Goal: Task Accomplishment & Management: Use online tool/utility

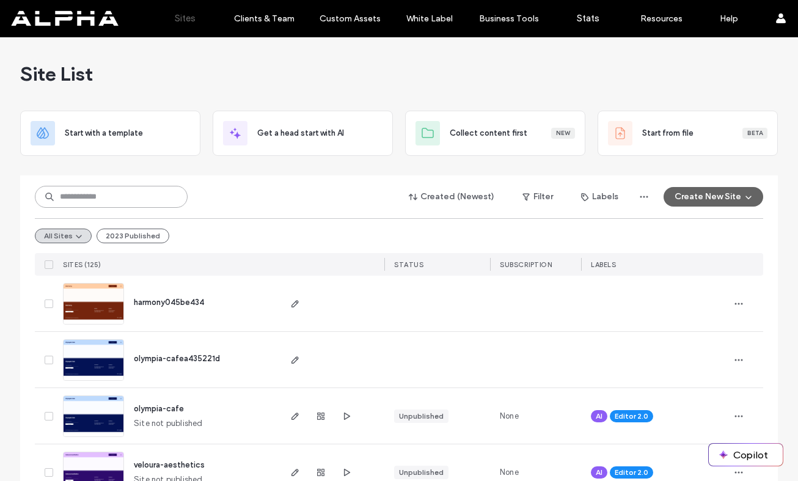
click at [110, 198] on input at bounding box center [111, 197] width 153 height 22
type input "****"
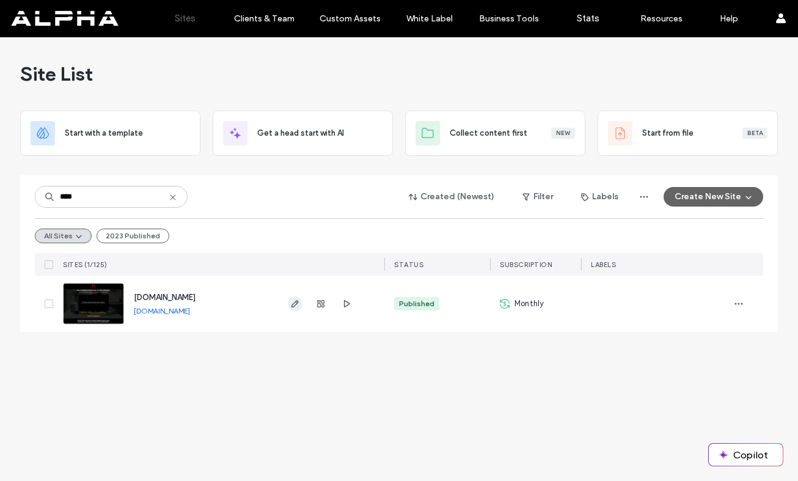
click at [296, 305] on use "button" at bounding box center [295, 303] width 7 height 7
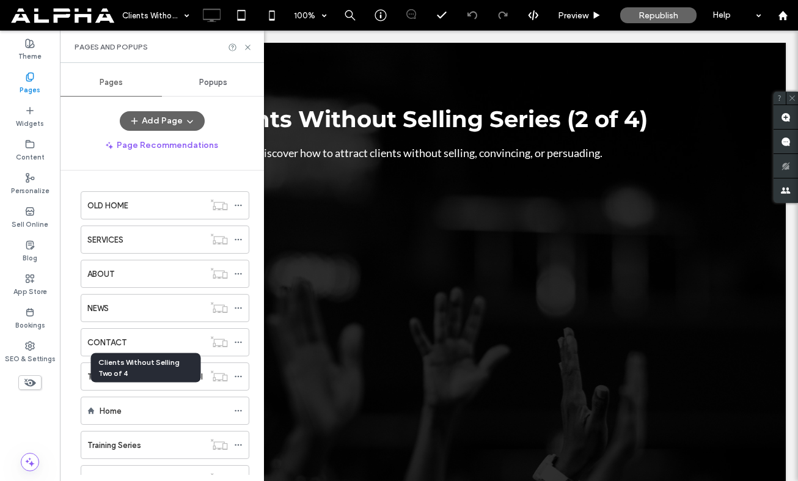
scroll to position [288, 0]
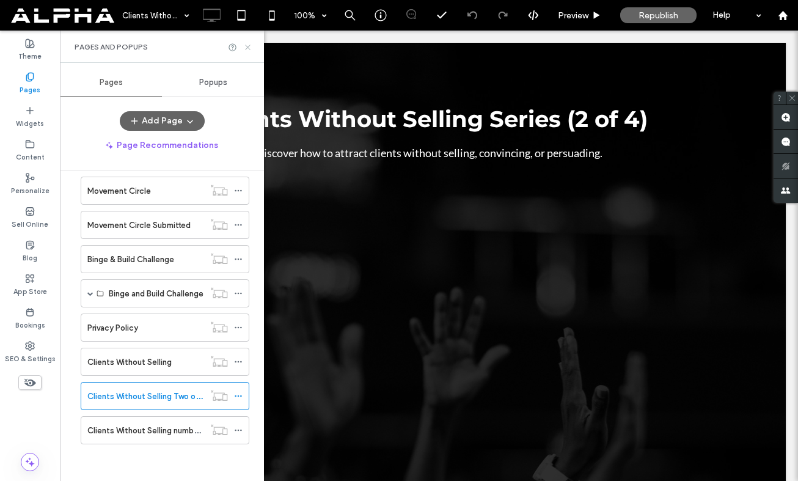
click at [248, 48] on icon at bounding box center [247, 47] width 9 height 9
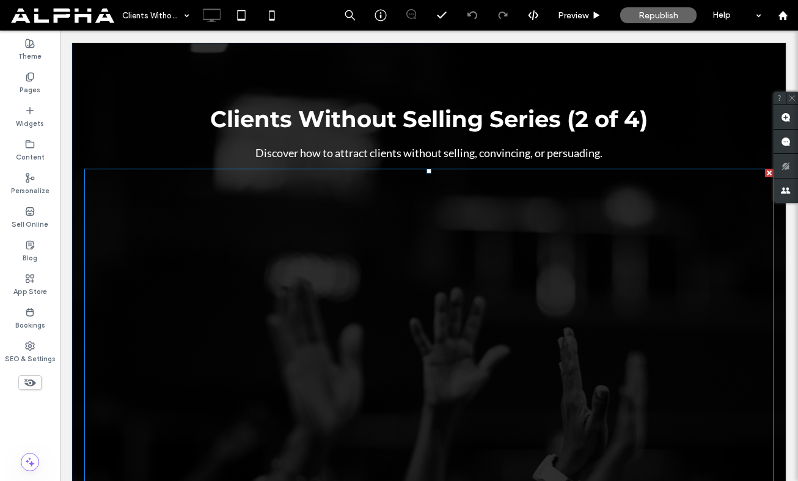
click at [555, 274] on span at bounding box center [428, 365] width 689 height 392
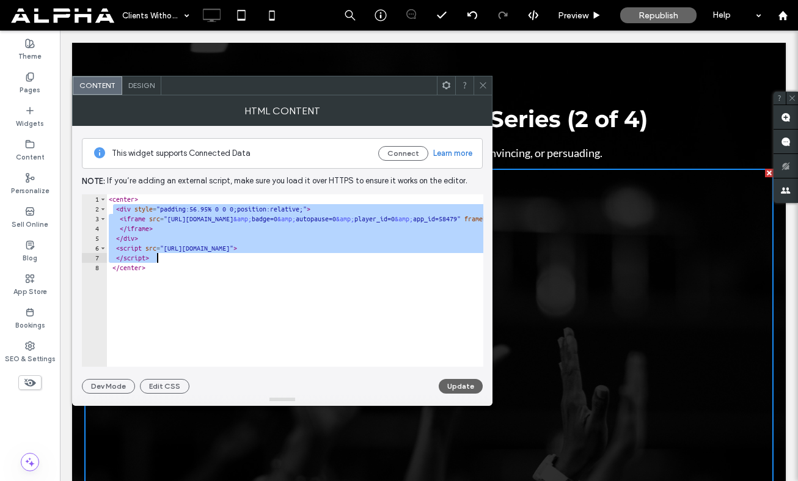
drag, startPoint x: 114, startPoint y: 211, endPoint x: 197, endPoint y: 260, distance: 96.4
type textarea "**********"
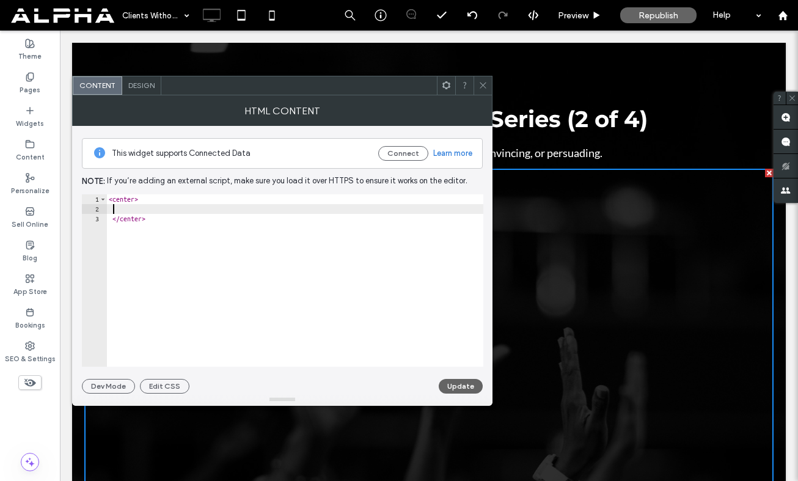
paste textarea "Cursor at row 2"
click at [457, 388] on button "Update" at bounding box center [461, 386] width 44 height 15
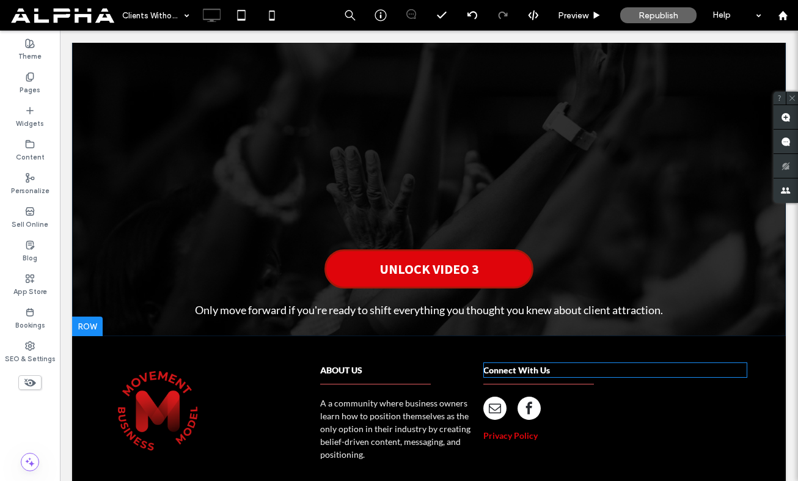
scroll to position [426, 0]
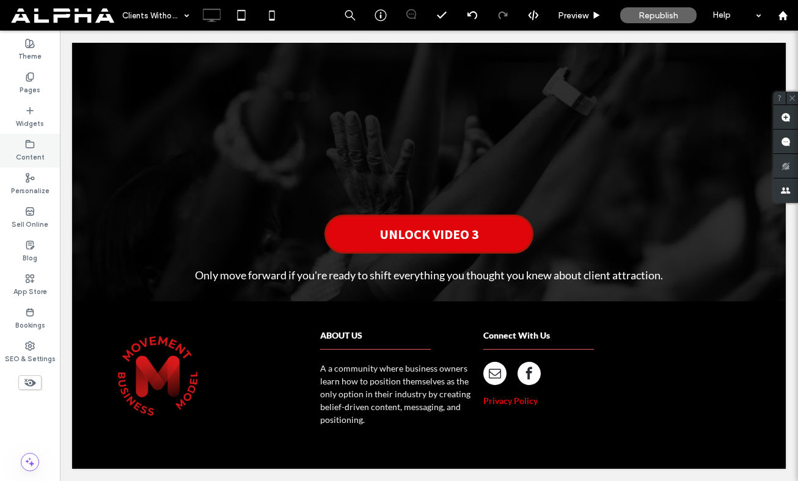
click at [32, 155] on label "Content" at bounding box center [30, 155] width 29 height 13
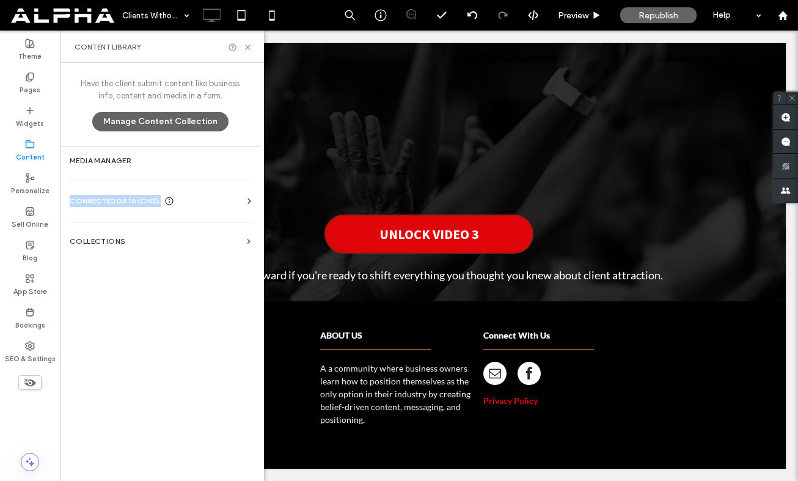
drag, startPoint x: 186, startPoint y: 168, endPoint x: 203, endPoint y: 192, distance: 29.0
click at [207, 200] on div "Have the client submit content like business info, content and media in a form.…" at bounding box center [160, 271] width 200 height 416
click at [188, 119] on button "Manage Content Collection" at bounding box center [160, 122] width 136 height 20
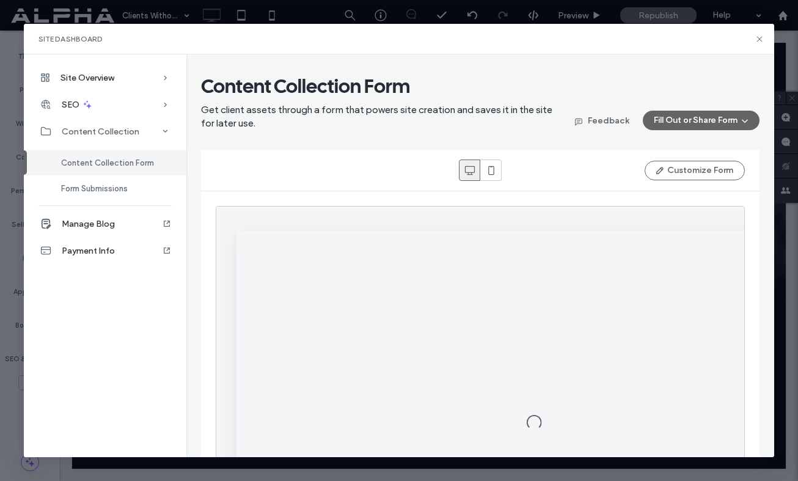
scroll to position [0, 0]
click at [761, 40] on icon at bounding box center [760, 39] width 10 height 10
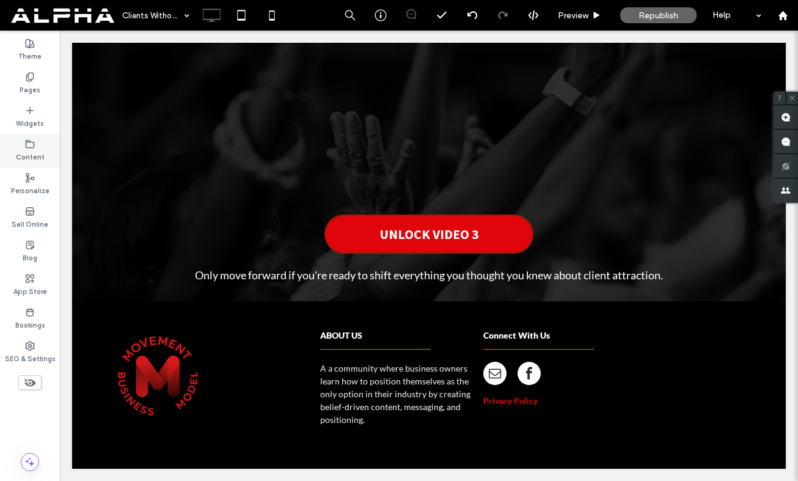
click at [32, 145] on icon at bounding box center [30, 144] width 10 height 10
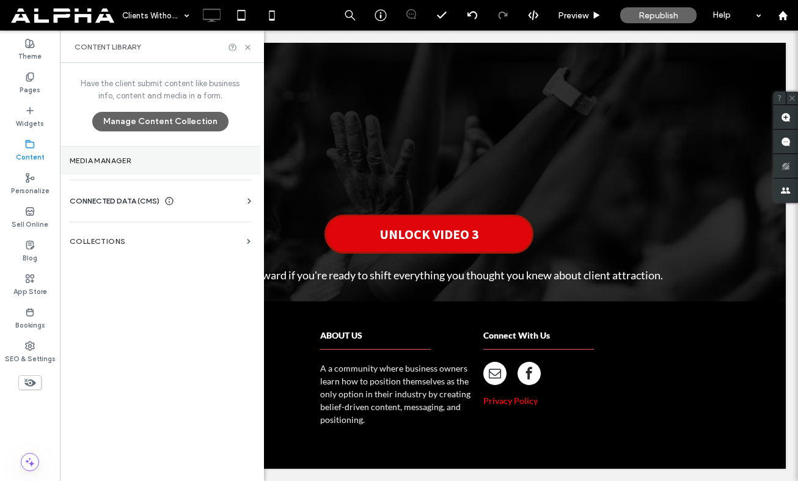
click at [112, 157] on label "Media Manager" at bounding box center [160, 160] width 181 height 9
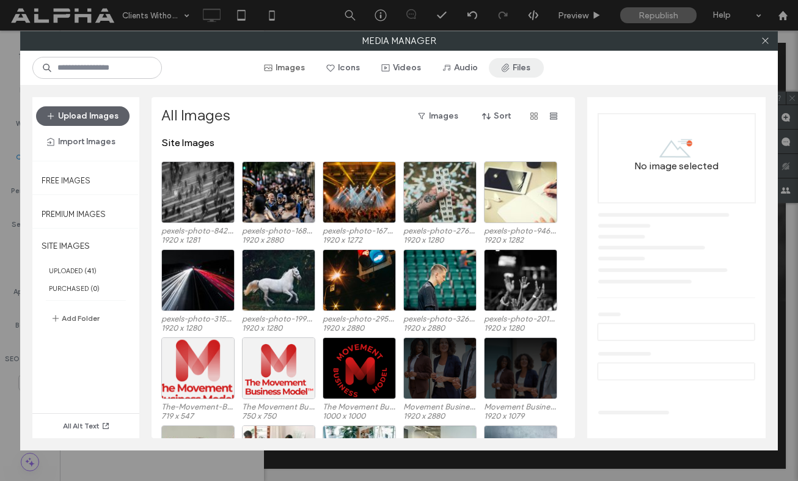
click at [508, 73] on span "button" at bounding box center [507, 68] width 12 height 18
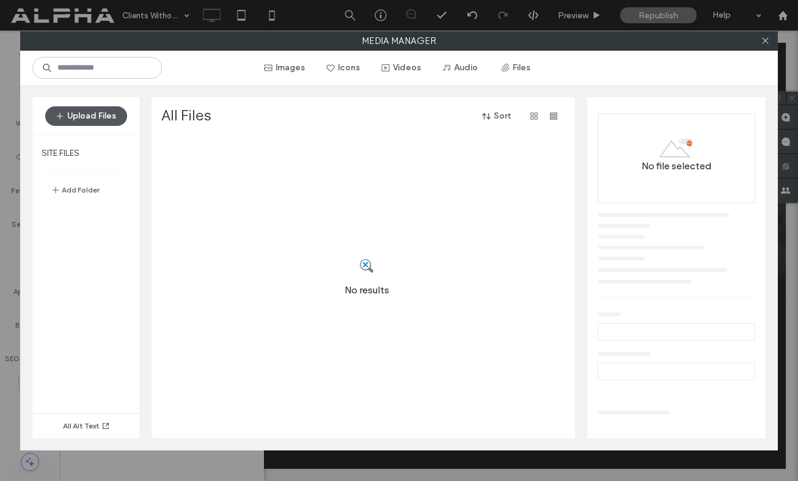
click at [101, 119] on button "Upload Files" at bounding box center [86, 116] width 82 height 20
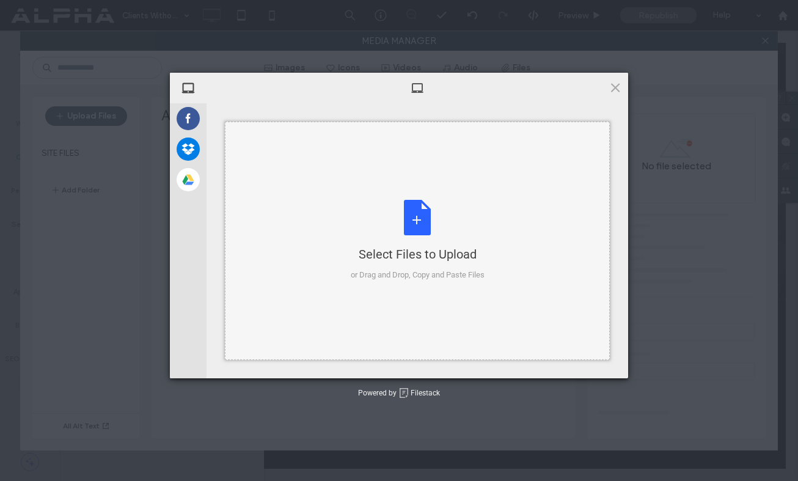
click at [414, 219] on div "Select Files to Upload or Drag and Drop, Copy and Paste Files" at bounding box center [418, 240] width 134 height 81
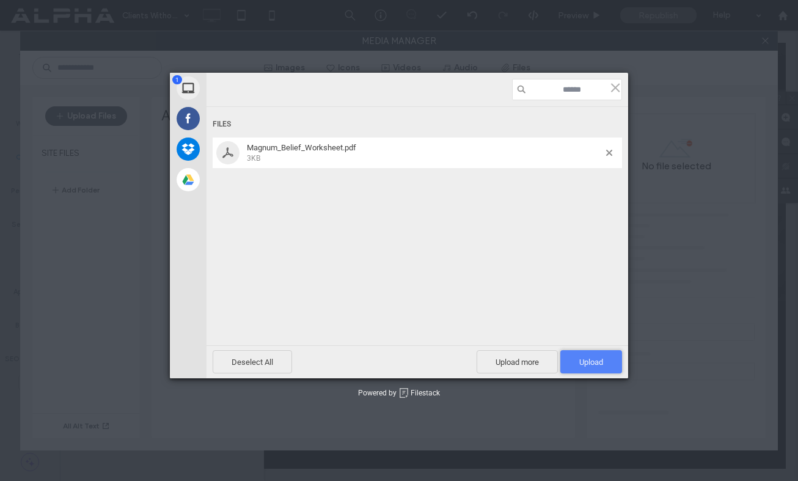
click at [582, 360] on span "Upload 1" at bounding box center [591, 362] width 24 height 9
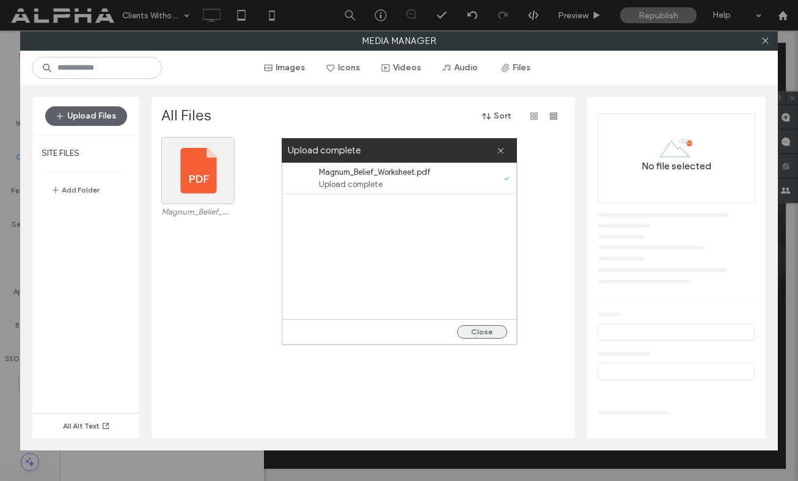
click at [490, 331] on button "Close" at bounding box center [482, 331] width 50 height 13
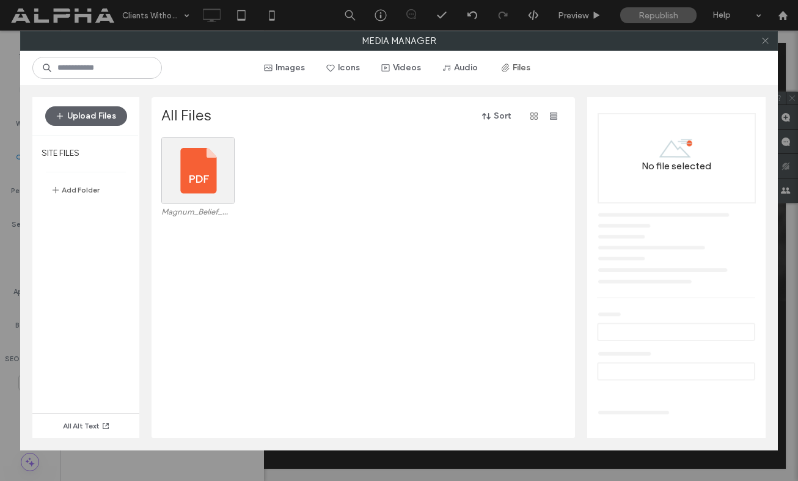
click at [767, 42] on use at bounding box center [765, 41] width 6 height 6
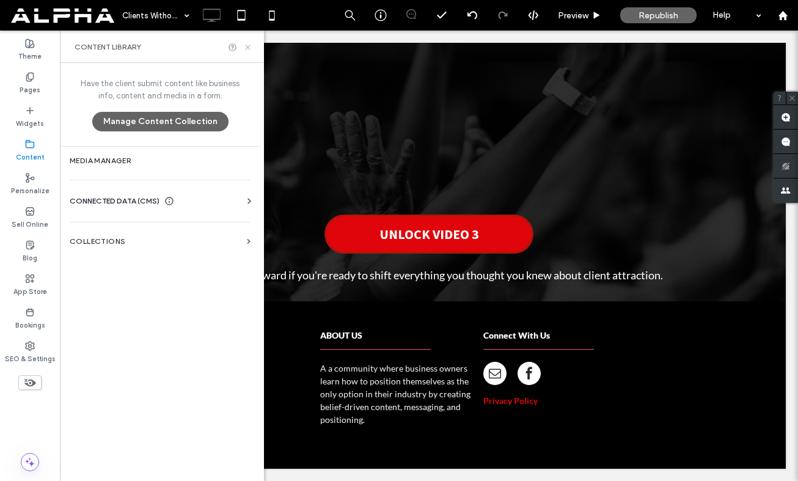
click at [249, 48] on icon at bounding box center [247, 47] width 9 height 9
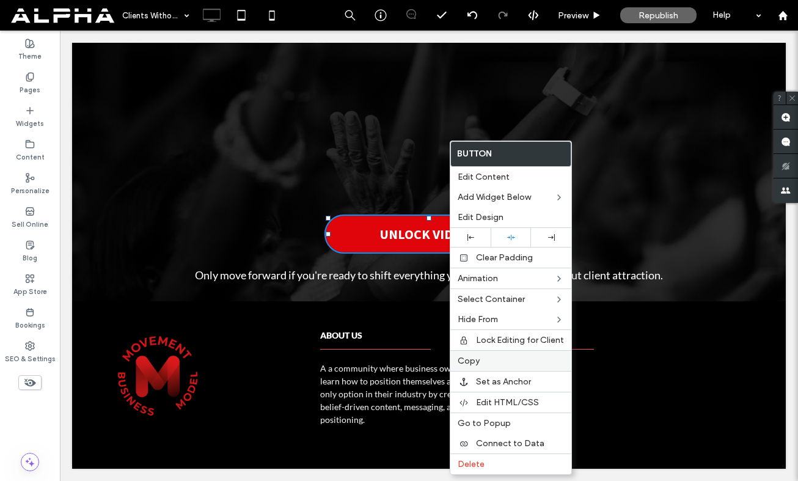
click at [491, 364] on label "Copy" at bounding box center [511, 361] width 106 height 10
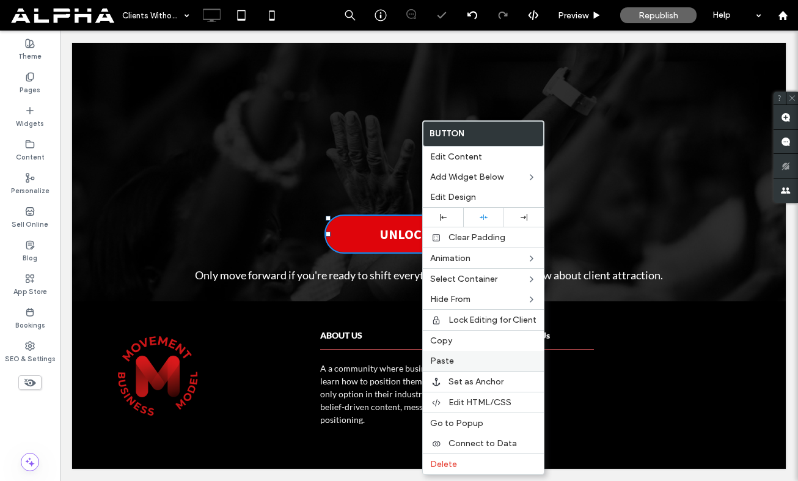
click at [453, 367] on div "Paste" at bounding box center [483, 361] width 121 height 20
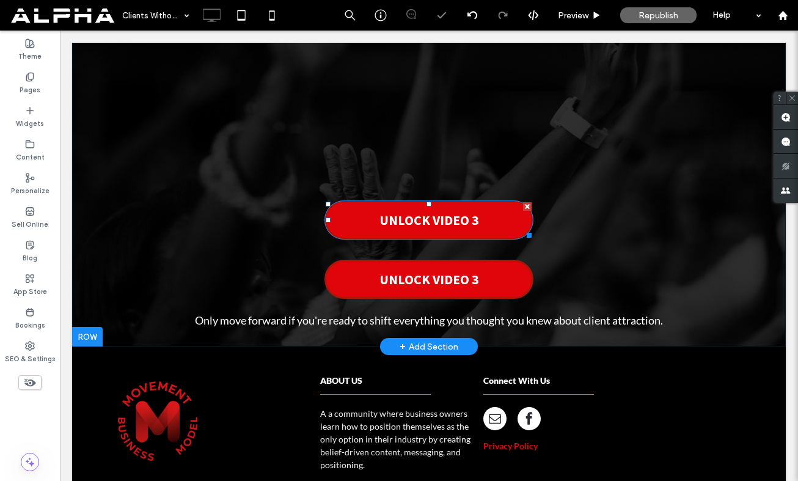
click at [434, 222] on span "UNLOCK VIDEO 3" at bounding box center [430, 219] width 100 height 29
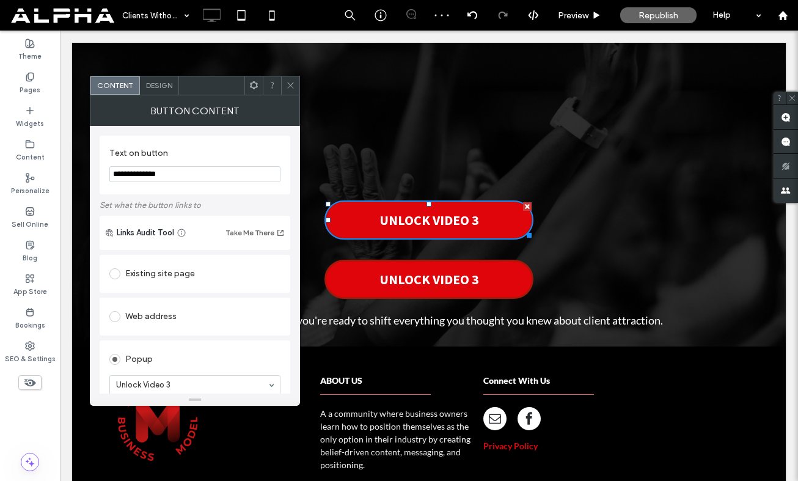
drag, startPoint x: 182, startPoint y: 175, endPoint x: 98, endPoint y: 177, distance: 83.7
click at [98, 177] on div "**********" at bounding box center [195, 260] width 210 height 268
drag, startPoint x: 186, startPoint y: 175, endPoint x: 251, endPoint y: 175, distance: 64.8
click at [251, 175] on input "**********" at bounding box center [194, 174] width 171 height 16
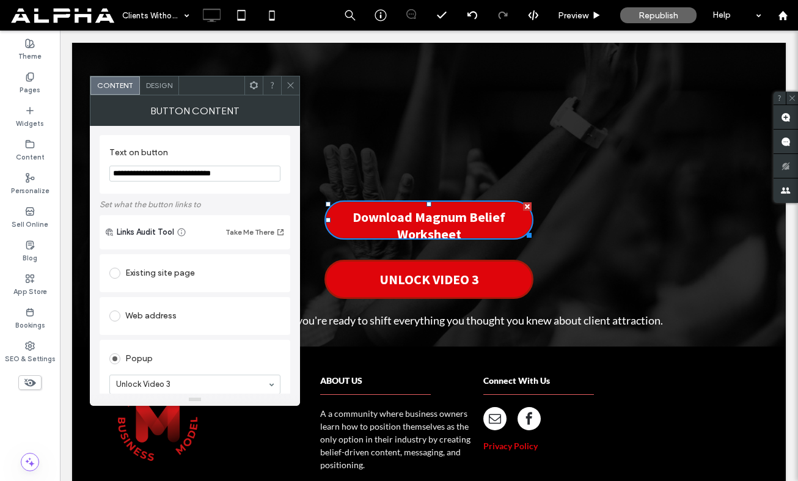
type input "**********"
click at [158, 86] on span "Design" at bounding box center [159, 85] width 26 height 9
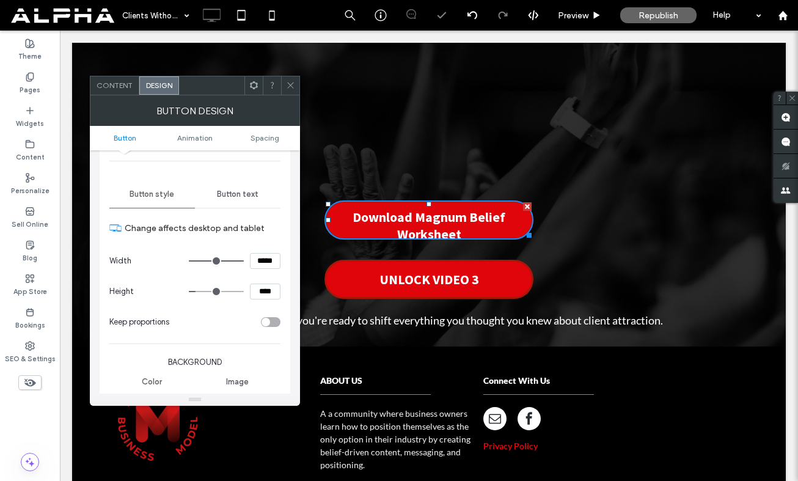
scroll to position [100, 0]
click at [241, 189] on span "Button text" at bounding box center [238, 193] width 42 height 10
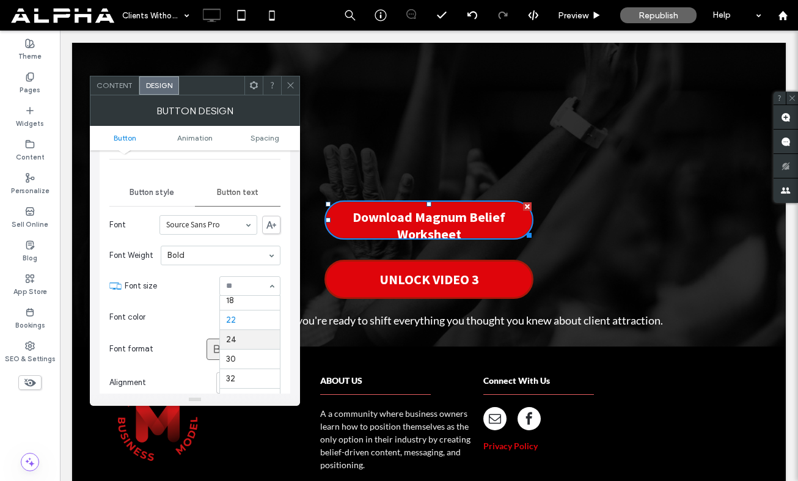
scroll to position [140, 0]
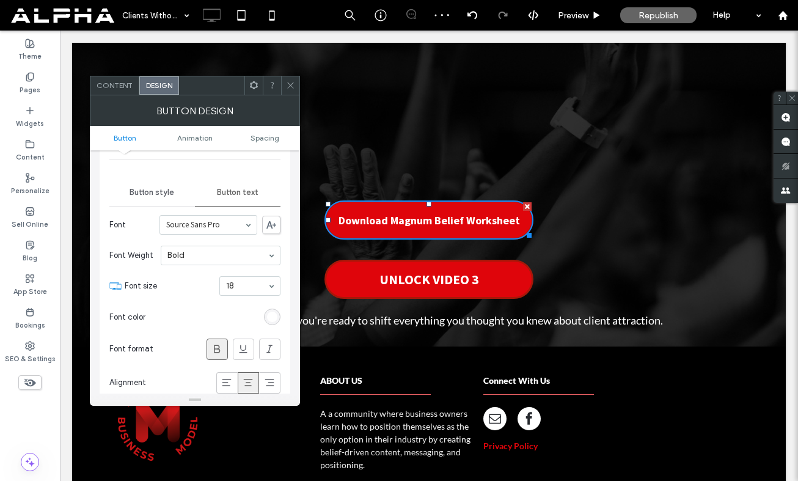
click at [265, 286] on div "18" at bounding box center [249, 286] width 61 height 20
click at [287, 84] on icon at bounding box center [290, 85] width 9 height 9
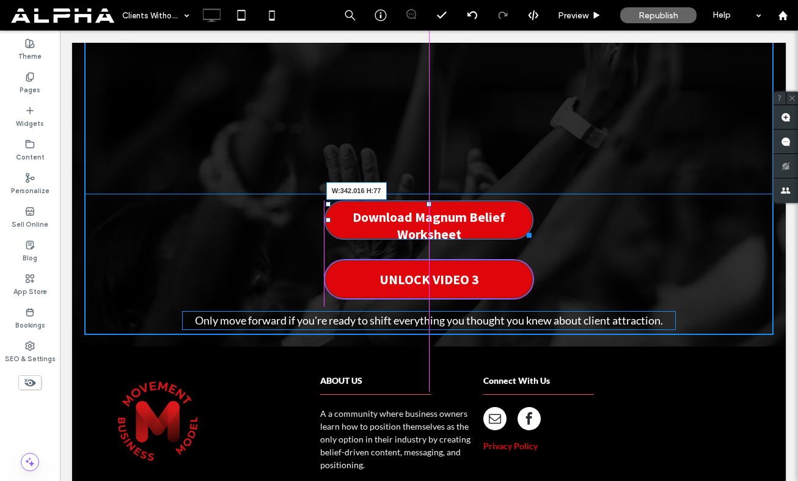
click at [526, 238] on div at bounding box center [527, 233] width 9 height 9
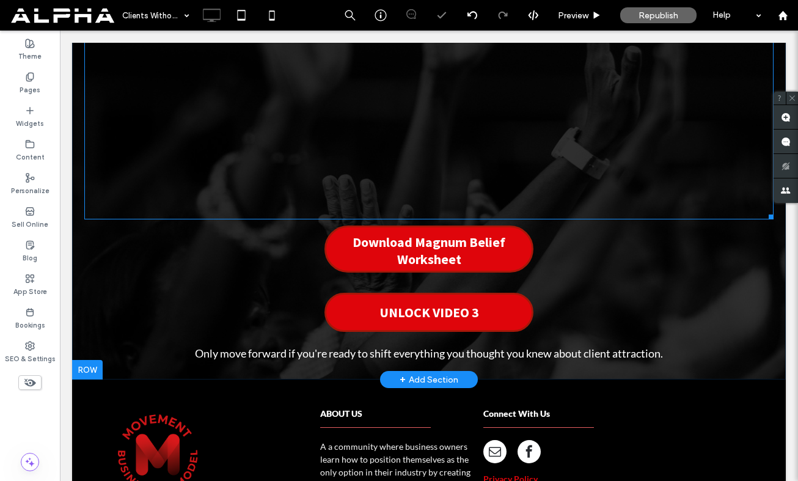
scroll to position [455, 0]
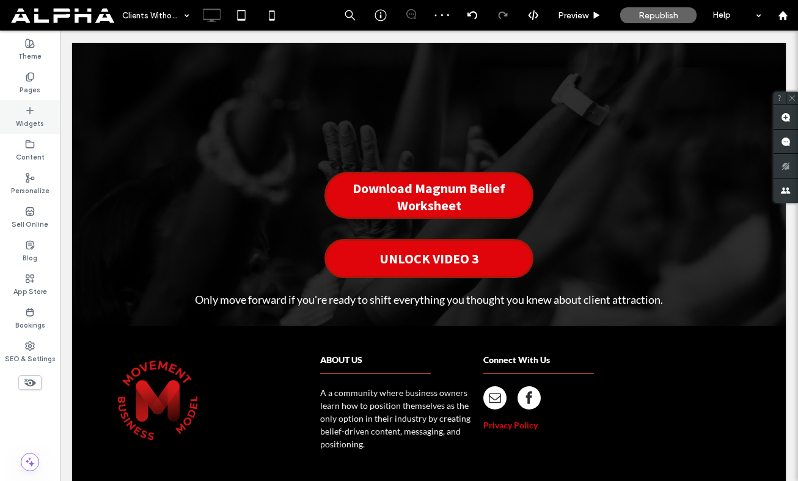
click at [32, 117] on label "Widgets" at bounding box center [30, 122] width 28 height 13
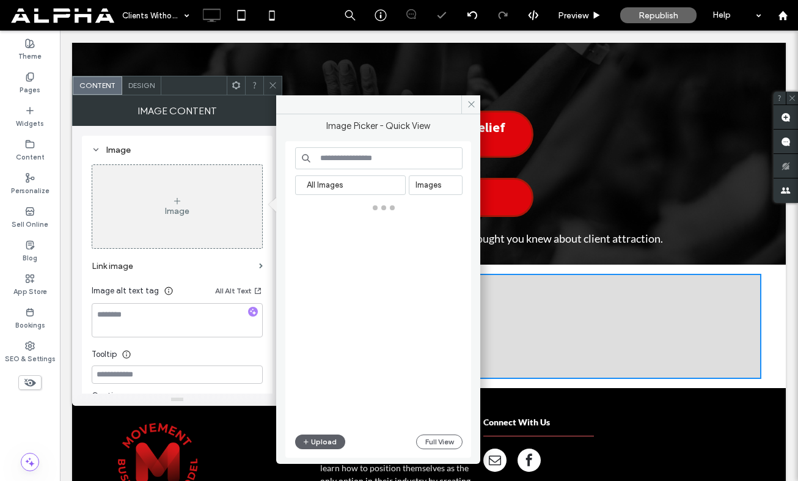
scroll to position [497, 0]
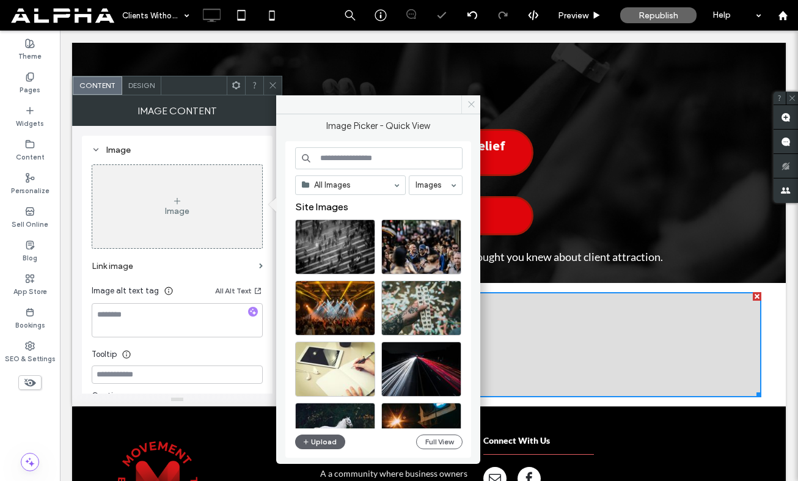
click at [469, 103] on icon at bounding box center [471, 104] width 9 height 9
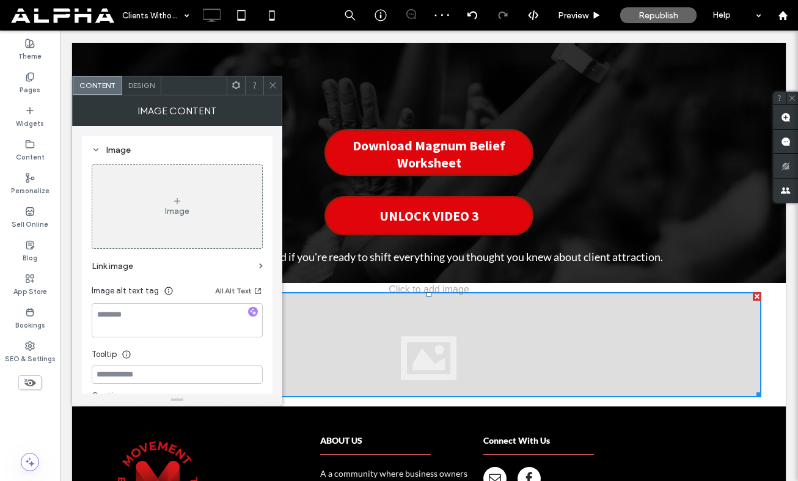
click at [268, 84] on icon at bounding box center [272, 85] width 9 height 9
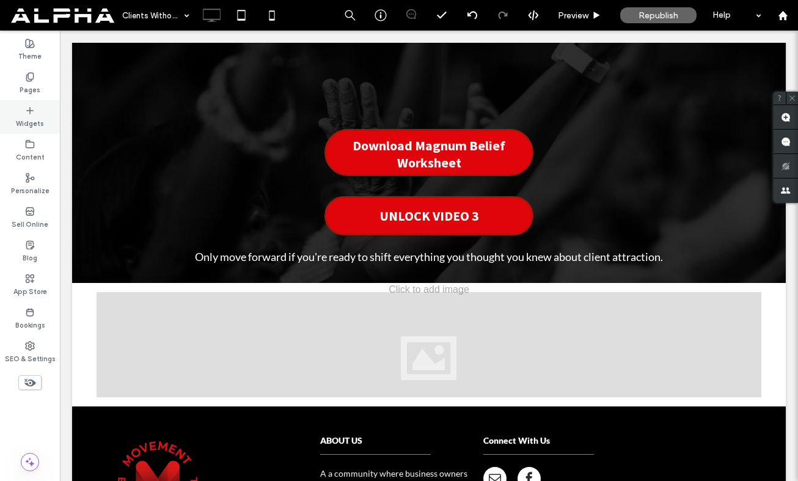
click at [33, 108] on icon at bounding box center [30, 111] width 10 height 10
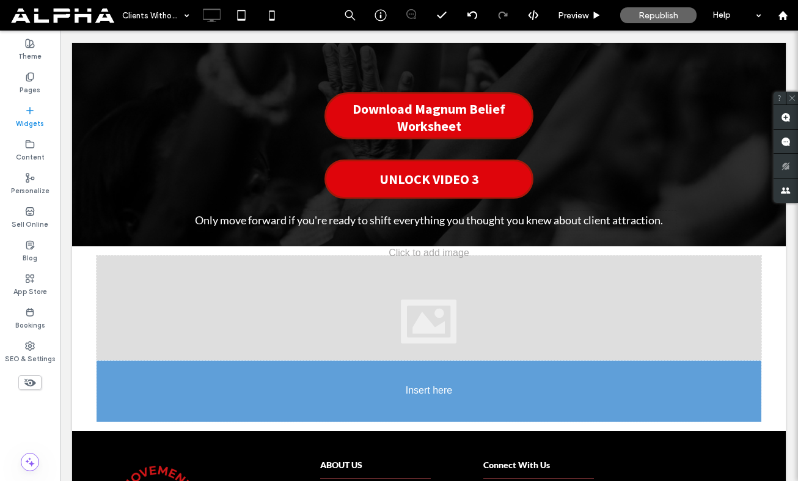
scroll to position [546, 0]
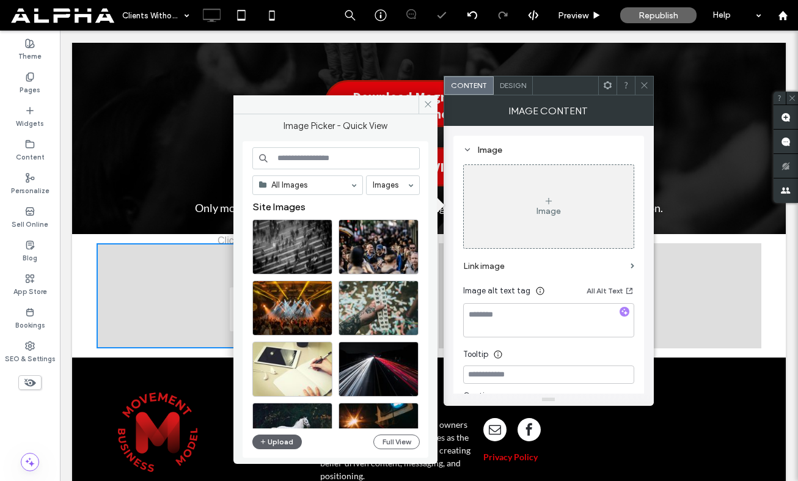
drag, startPoint x: 642, startPoint y: 82, endPoint x: 578, endPoint y: 93, distance: 65.1
click at [642, 82] on icon at bounding box center [644, 85] width 9 height 9
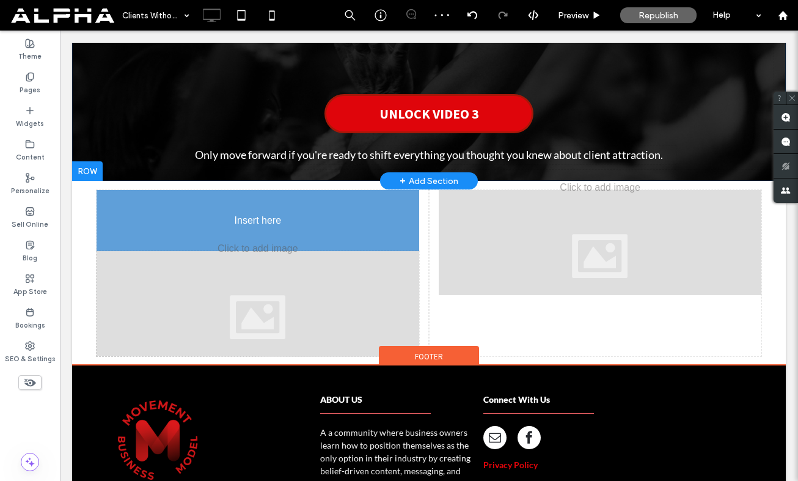
drag, startPoint x: 438, startPoint y: 104, endPoint x: 321, endPoint y: 211, distance: 158.8
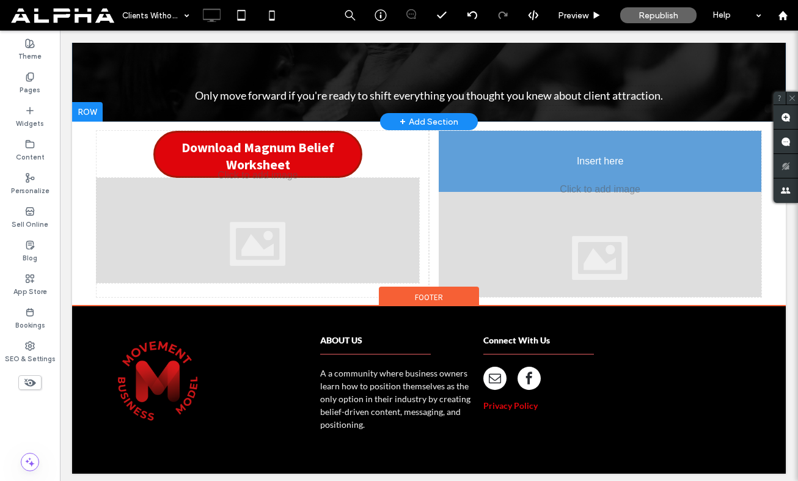
drag, startPoint x: 537, startPoint y: 197, endPoint x: 663, endPoint y: 164, distance: 130.0
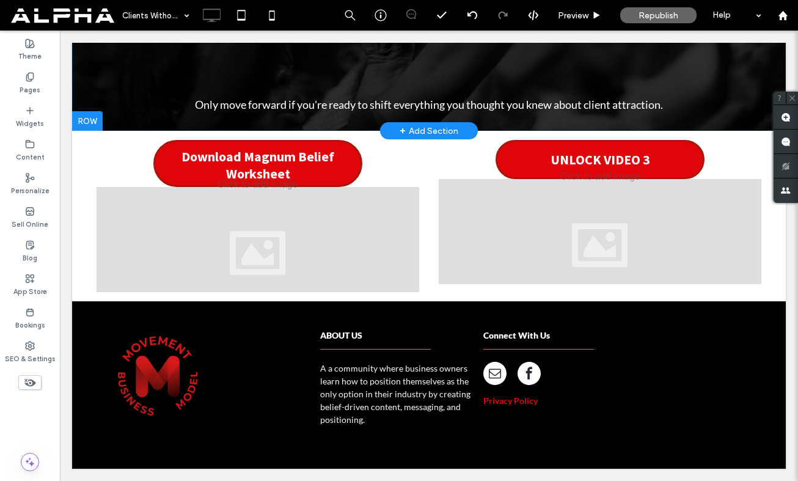
scroll to position [537, 0]
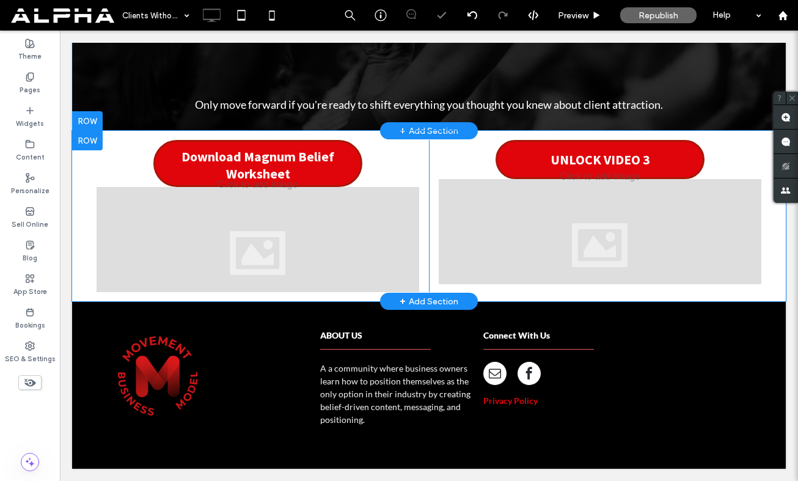
click at [81, 143] on div at bounding box center [87, 141] width 31 height 20
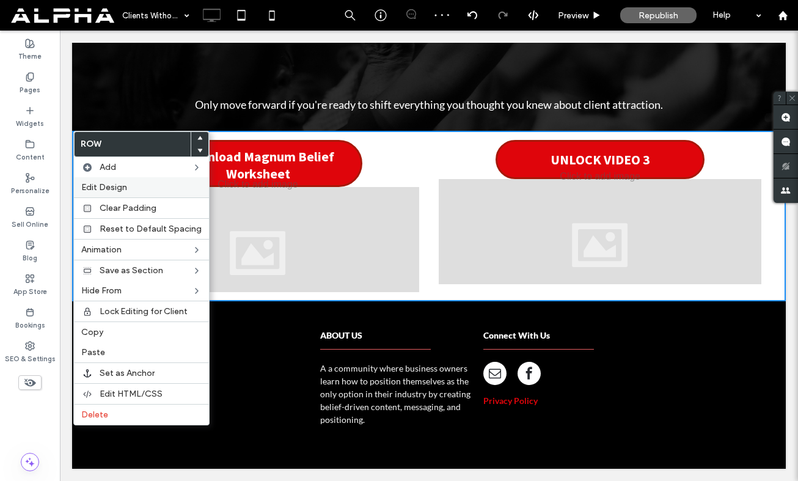
click at [131, 188] on label "Edit Design" at bounding box center [141, 187] width 120 height 10
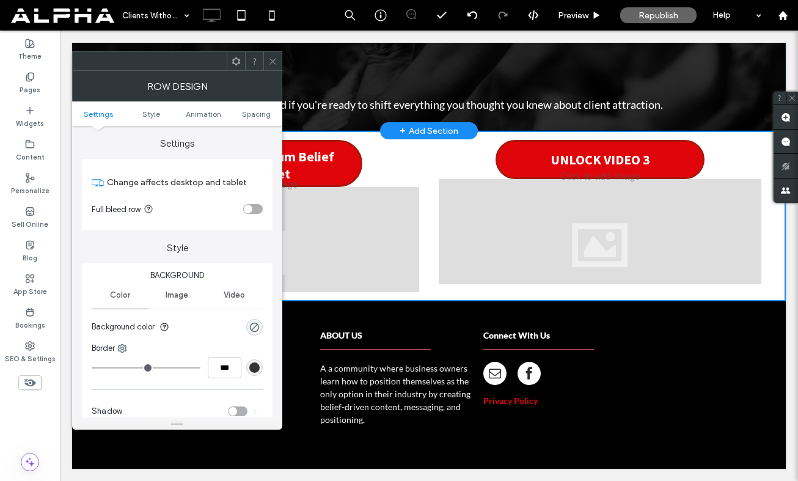
click at [257, 332] on div "rgba(0, 0, 0, 0)" at bounding box center [254, 327] width 17 height 17
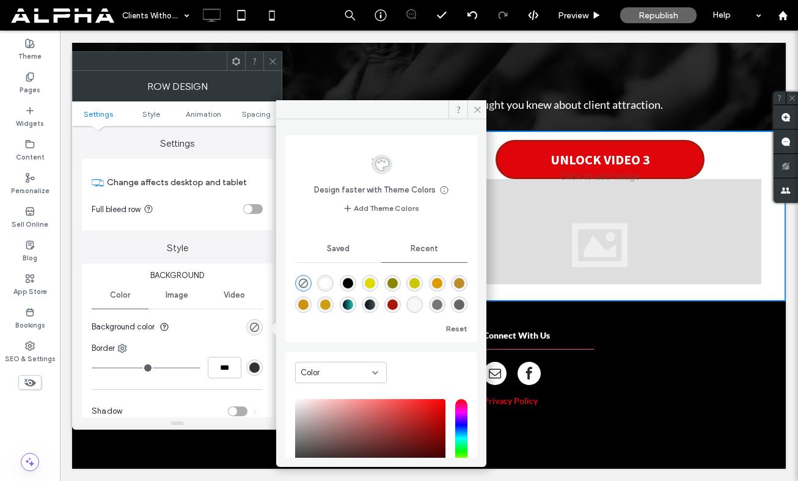
click at [329, 285] on div "rgba(255, 255, 255, 1)" at bounding box center [325, 283] width 10 height 10
type input "*******"
type input "***"
type input "****"
click at [353, 285] on div "rgba(0, 0, 0, 1)" at bounding box center [348, 283] width 10 height 10
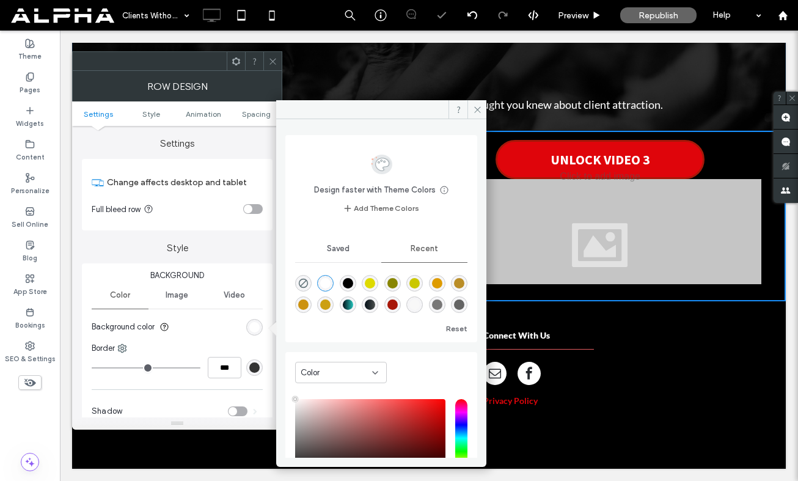
type input "*******"
click at [477, 111] on icon at bounding box center [477, 109] width 9 height 9
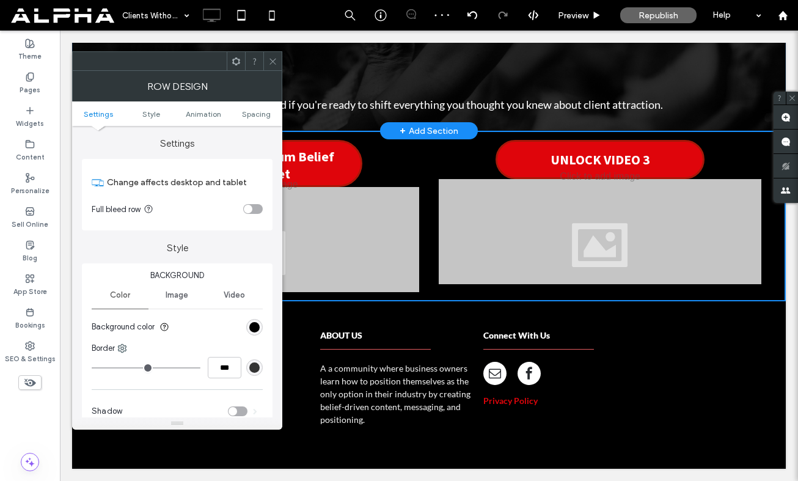
drag, startPoint x: 270, startPoint y: 63, endPoint x: 257, endPoint y: 70, distance: 14.5
click at [270, 63] on icon at bounding box center [272, 61] width 9 height 9
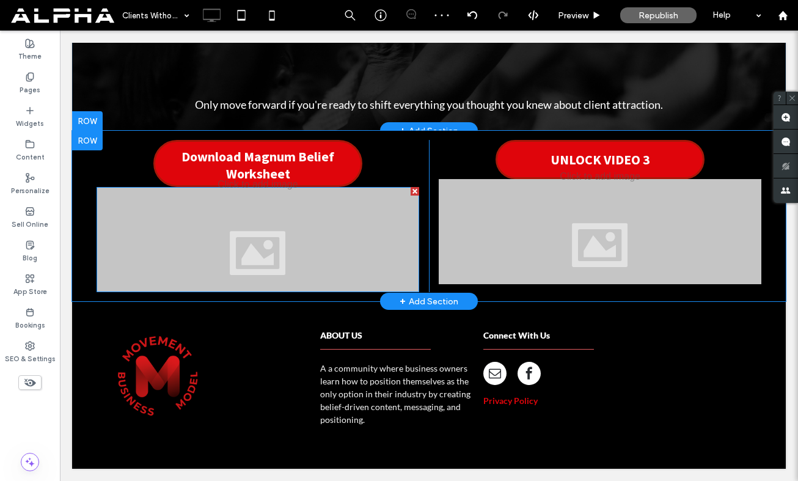
click at [416, 191] on div at bounding box center [415, 191] width 9 height 9
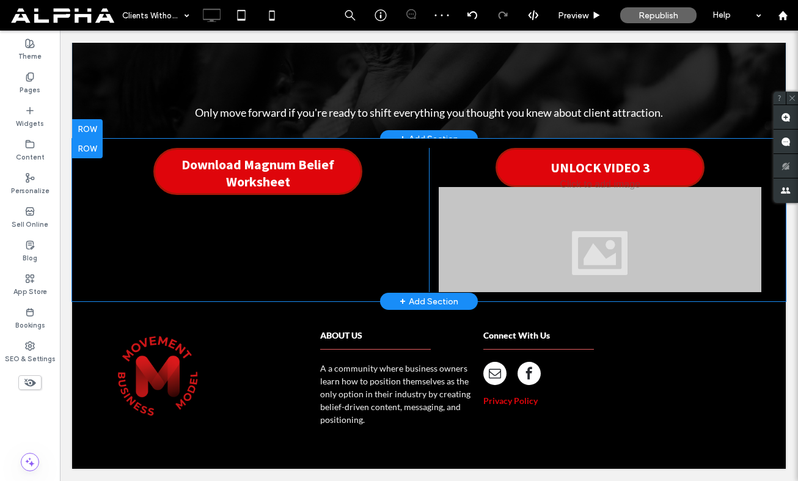
scroll to position [529, 0]
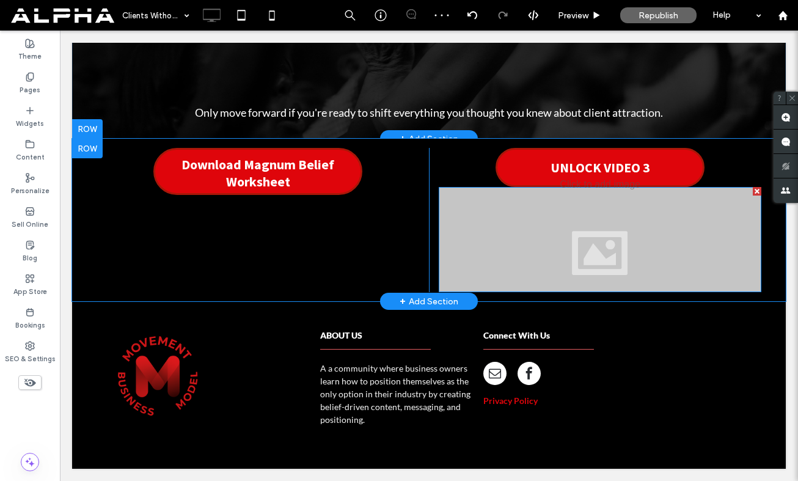
click at [757, 191] on div at bounding box center [757, 191] width 9 height 9
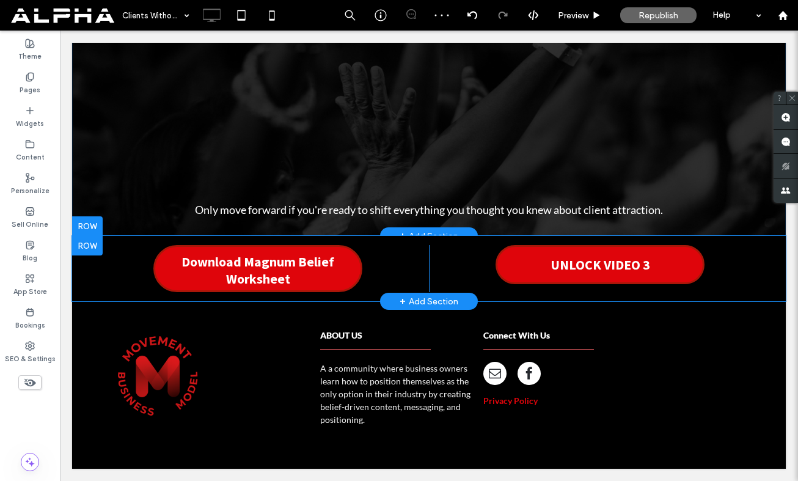
scroll to position [432, 0]
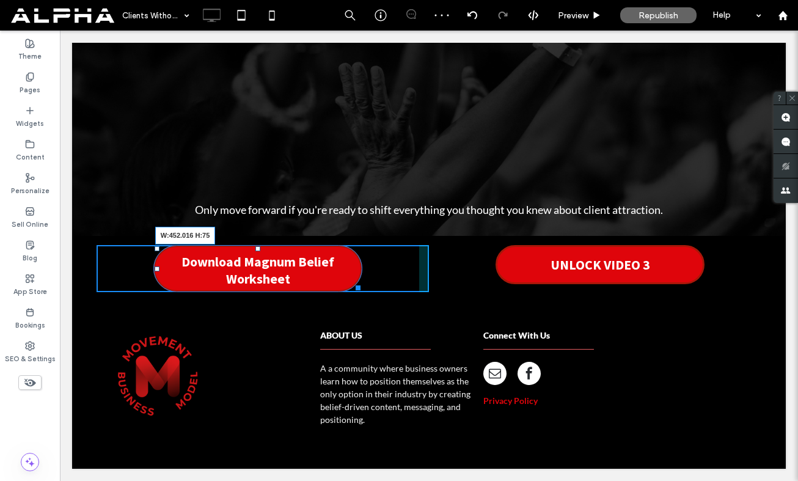
drag, startPoint x: 356, startPoint y: 288, endPoint x: 446, endPoint y: 317, distance: 94.3
click at [361, 287] on div at bounding box center [355, 285] width 9 height 9
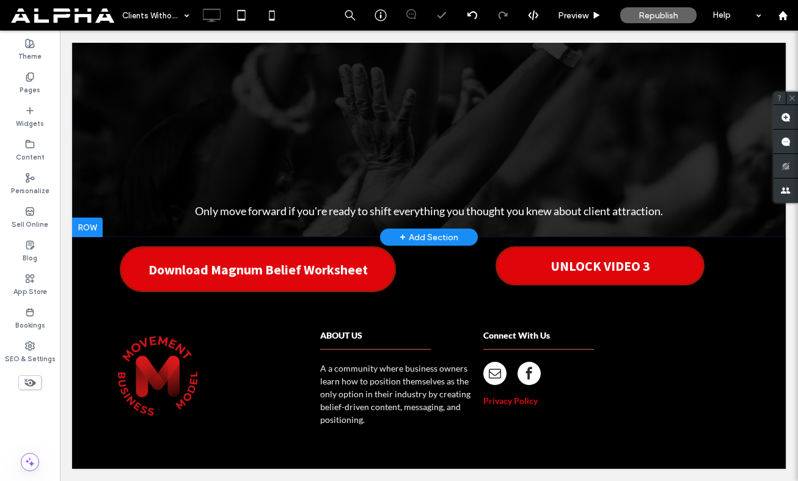
scroll to position [431, 0]
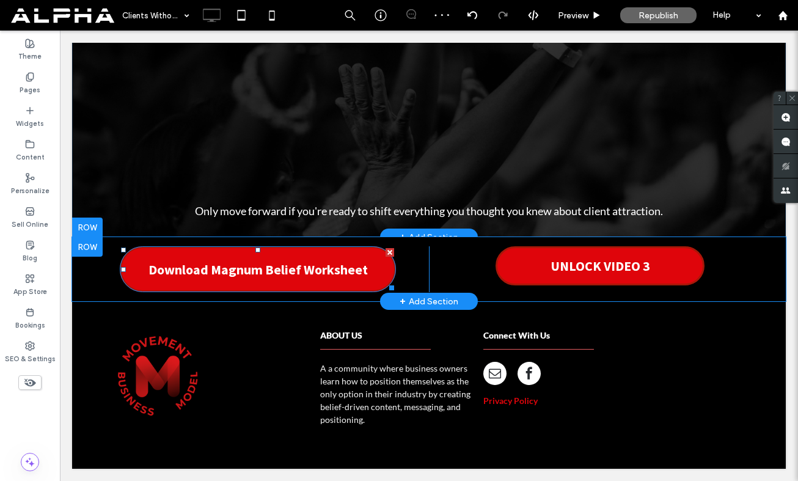
click at [371, 270] on link "Download Magnum Belief Worksheet" at bounding box center [258, 269] width 276 height 46
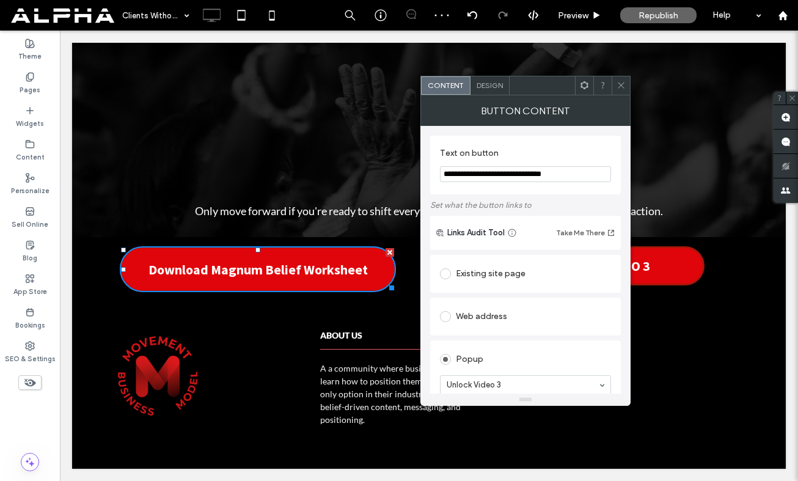
click at [493, 84] on span "Design" at bounding box center [490, 85] width 26 height 9
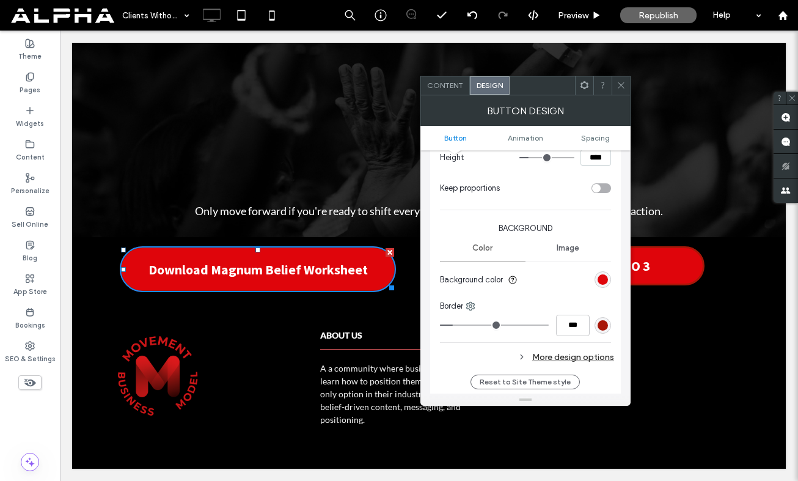
scroll to position [263, 0]
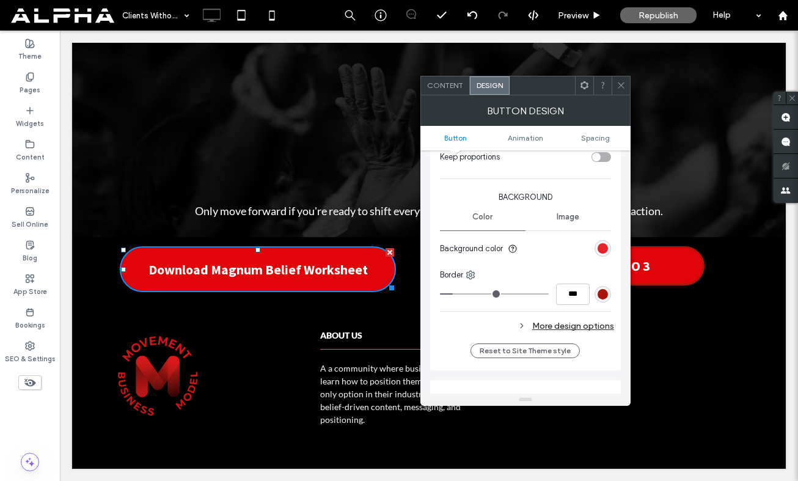
click at [604, 251] on div "rgb(223, 5, 11)" at bounding box center [603, 248] width 10 height 10
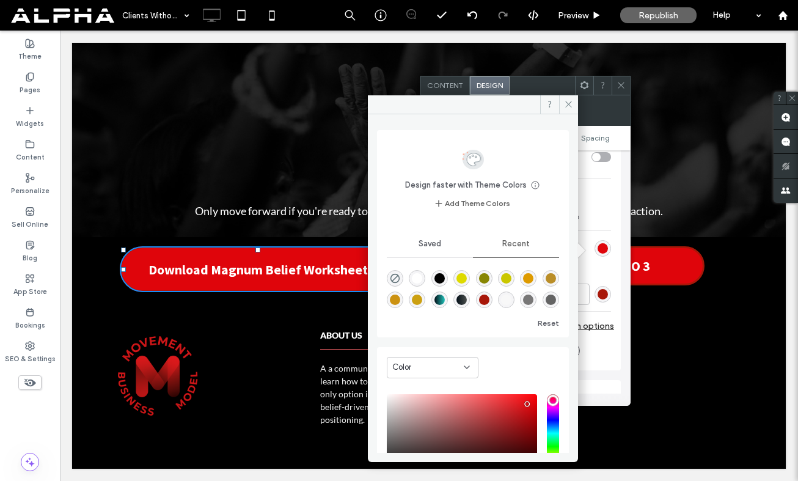
click at [466, 281] on div "rgba(222, 218, 0, 1)" at bounding box center [462, 278] width 10 height 10
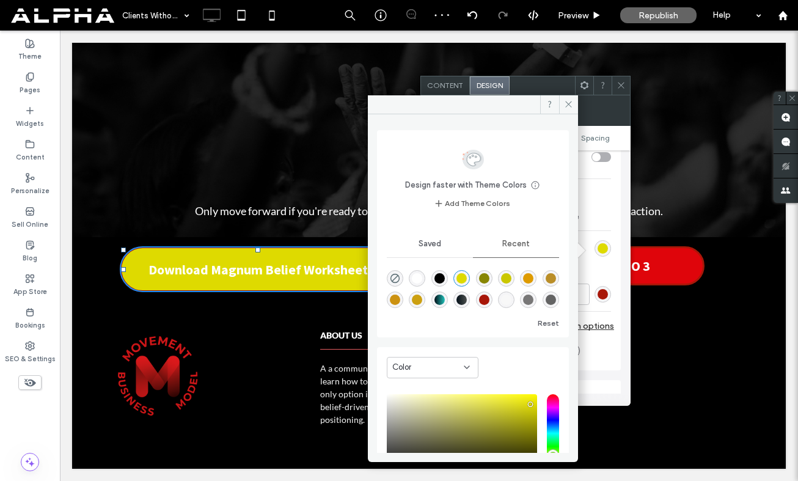
click at [490, 303] on div "rgba(168, 23, 9, 1)" at bounding box center [484, 300] width 10 height 10
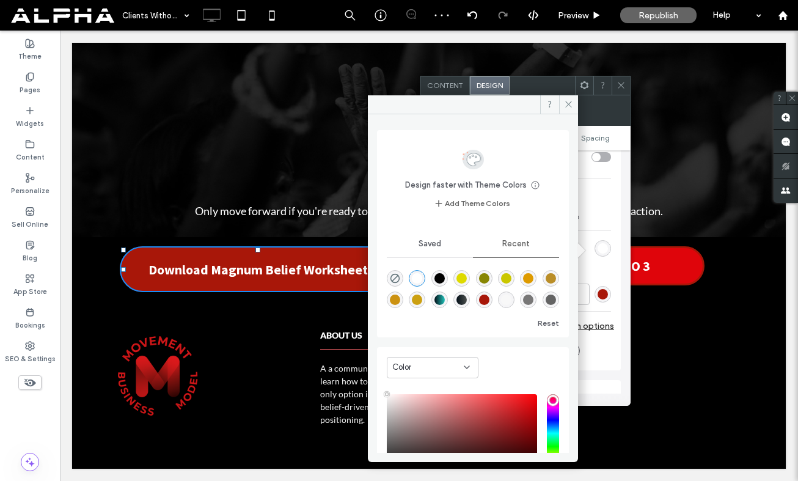
drag, startPoint x: 435, startPoint y: 421, endPoint x: 384, endPoint y: 392, distance: 58.3
click at [384, 392] on div "Color HEX ******* Opacity ****" at bounding box center [473, 448] width 192 height 203
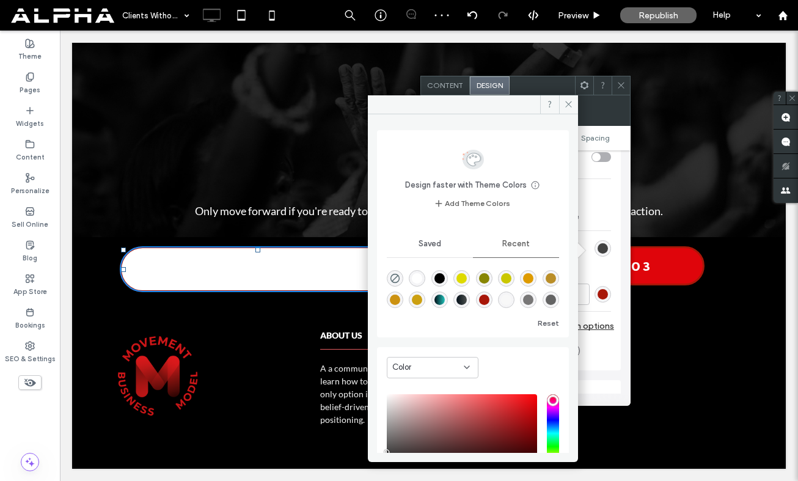
drag, startPoint x: 390, startPoint y: 444, endPoint x: 380, endPoint y: 452, distance: 13.1
click at [380, 452] on div "Color HEX ******* Opacity ****" at bounding box center [473, 448] width 192 height 203
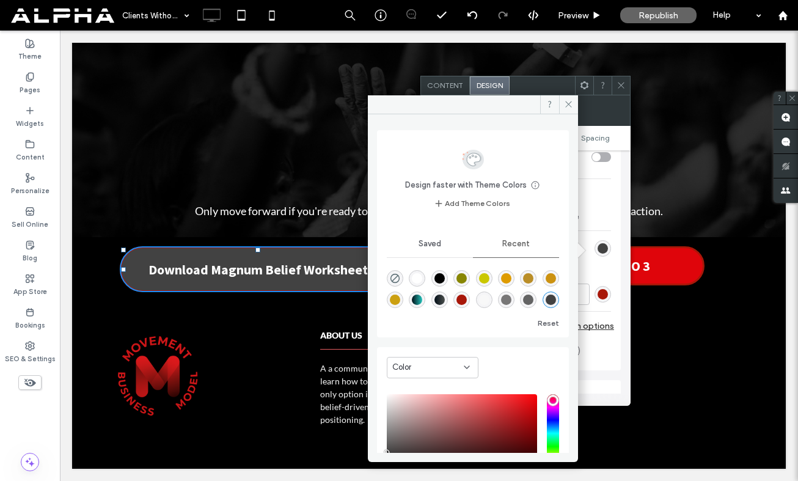
click at [490, 281] on div "rgba(202, 199, 0, 1)" at bounding box center [484, 278] width 10 height 10
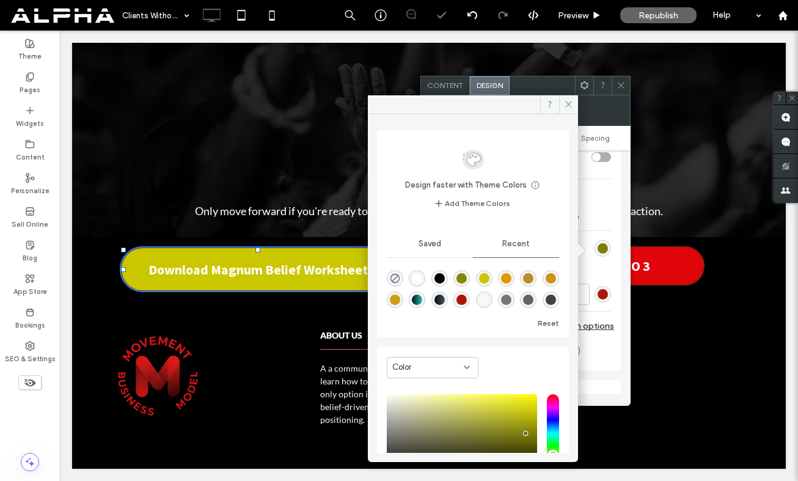
click at [526, 433] on div "saturation and value" at bounding box center [462, 433] width 150 height 78
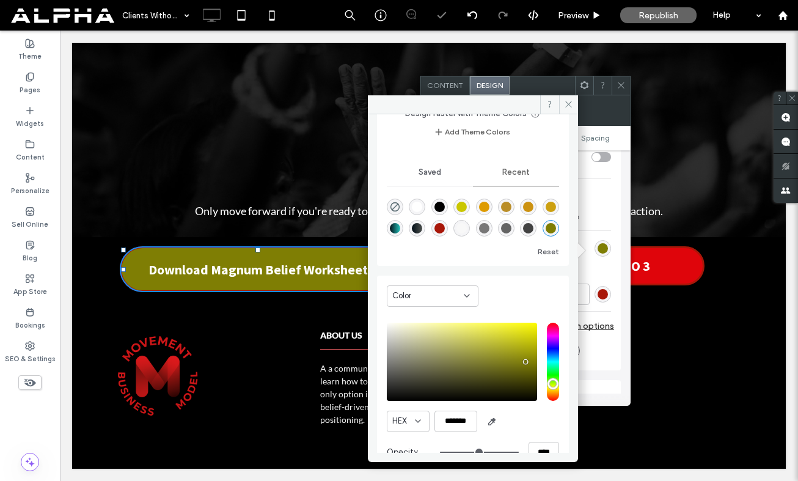
scroll to position [75, 0]
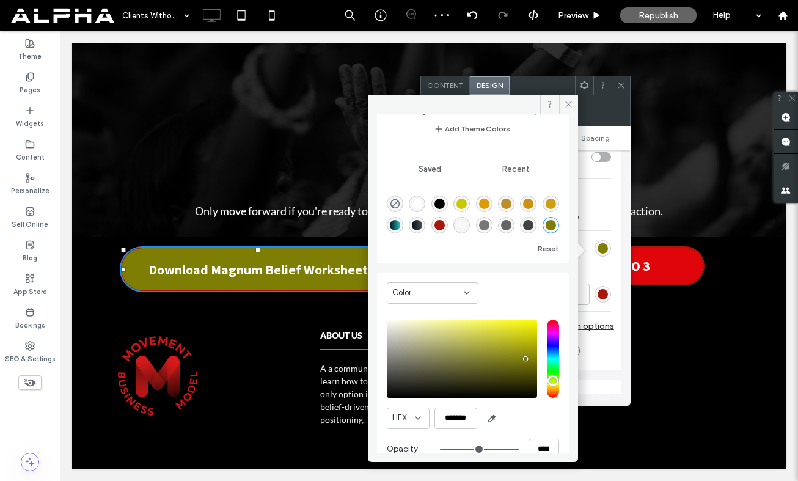
type input "*******"
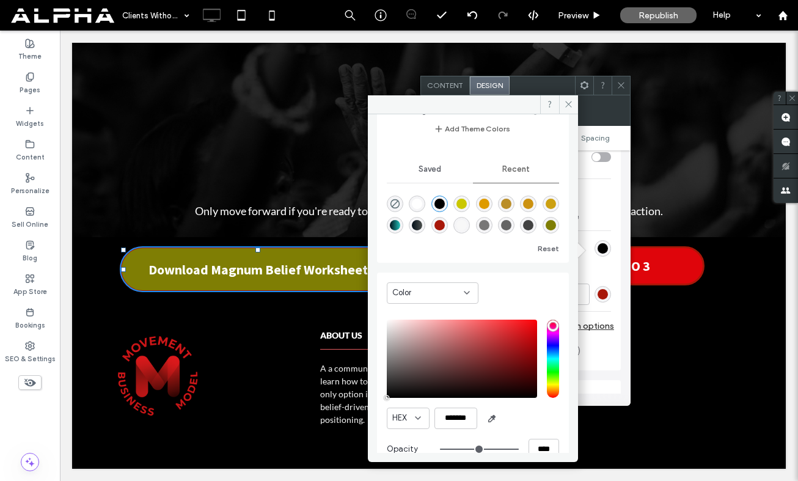
drag, startPoint x: 403, startPoint y: 391, endPoint x: 372, endPoint y: 401, distance: 32.7
click at [372, 401] on div "Design faster with Theme Colors Save time with Theme Colors Create a color pale…" at bounding box center [473, 283] width 210 height 339
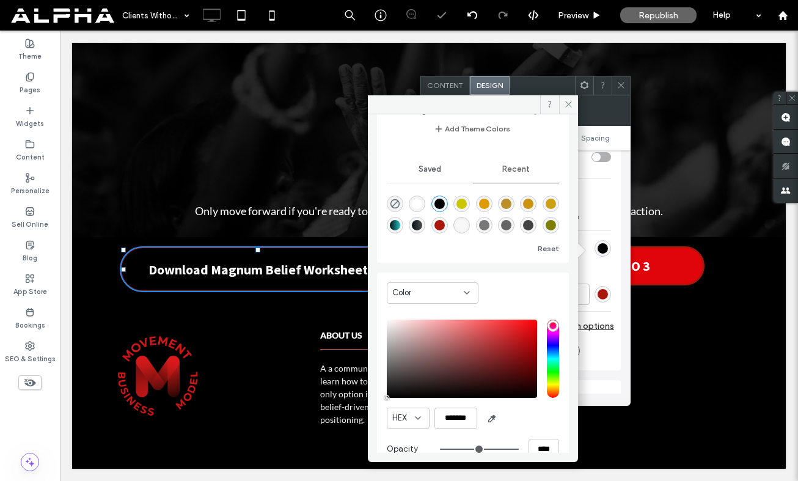
click at [565, 106] on icon at bounding box center [568, 104] width 9 height 9
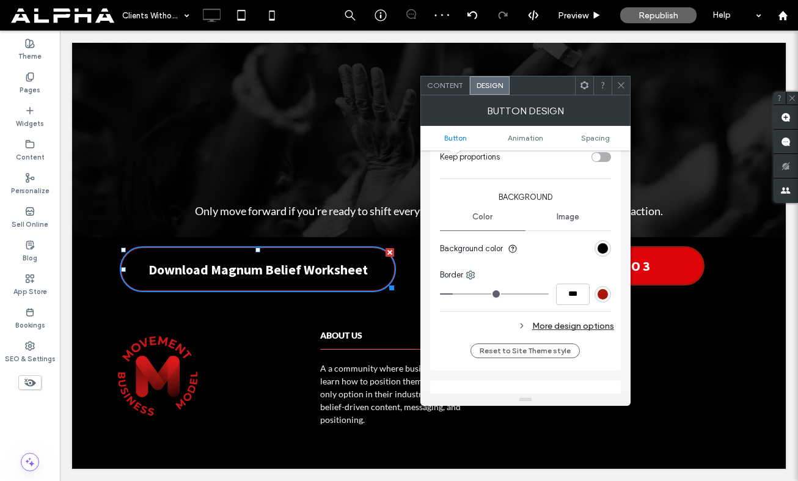
click at [623, 86] on icon at bounding box center [621, 85] width 9 height 9
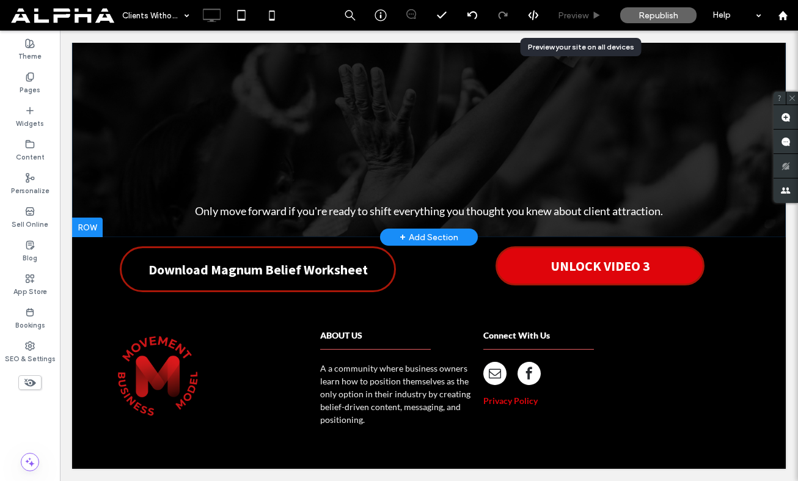
click at [576, 15] on span "Preview" at bounding box center [573, 15] width 31 height 10
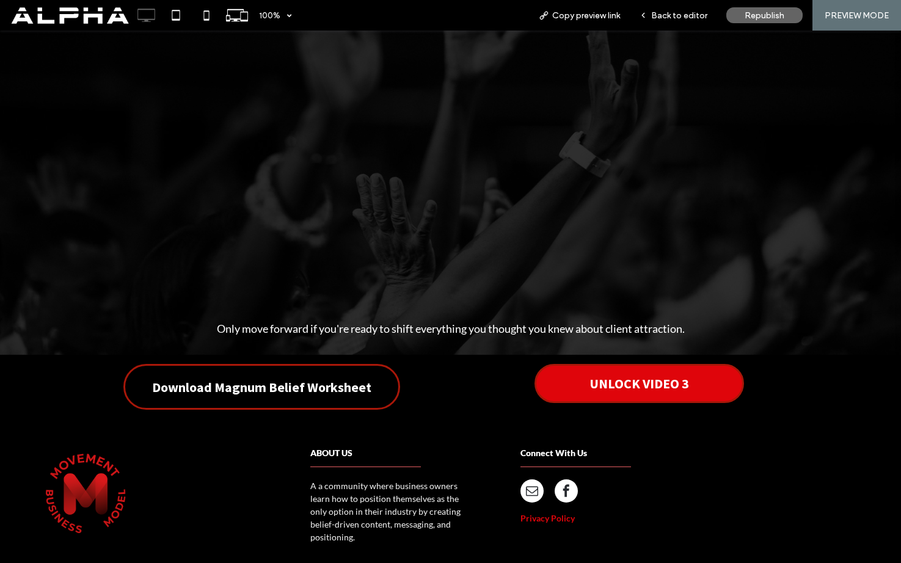
scroll to position [353, 0]
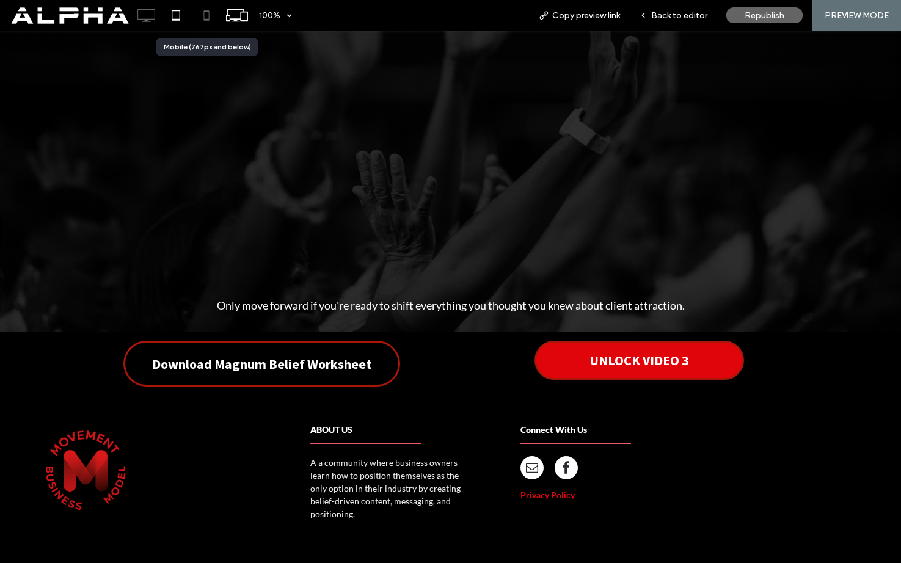
click at [202, 12] on icon at bounding box center [206, 15] width 24 height 24
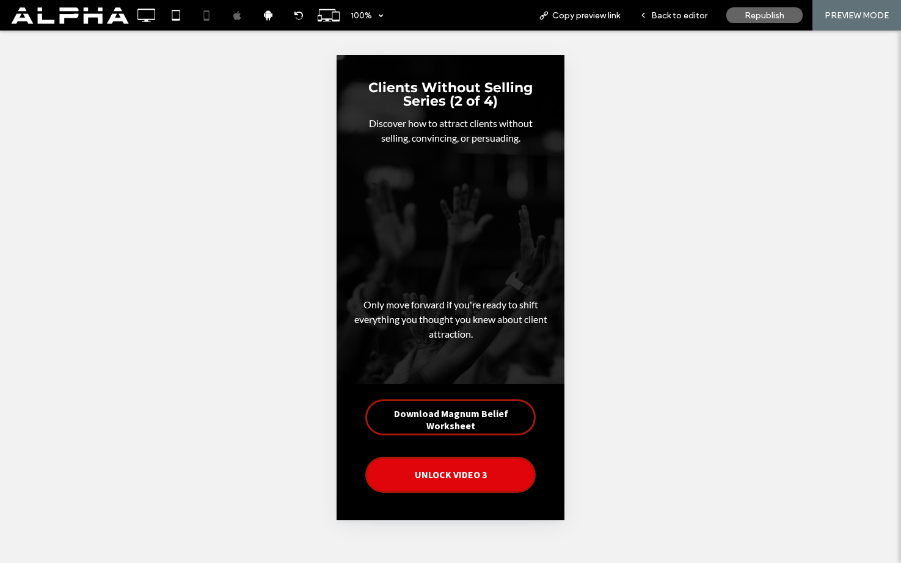
scroll to position [106, 0]
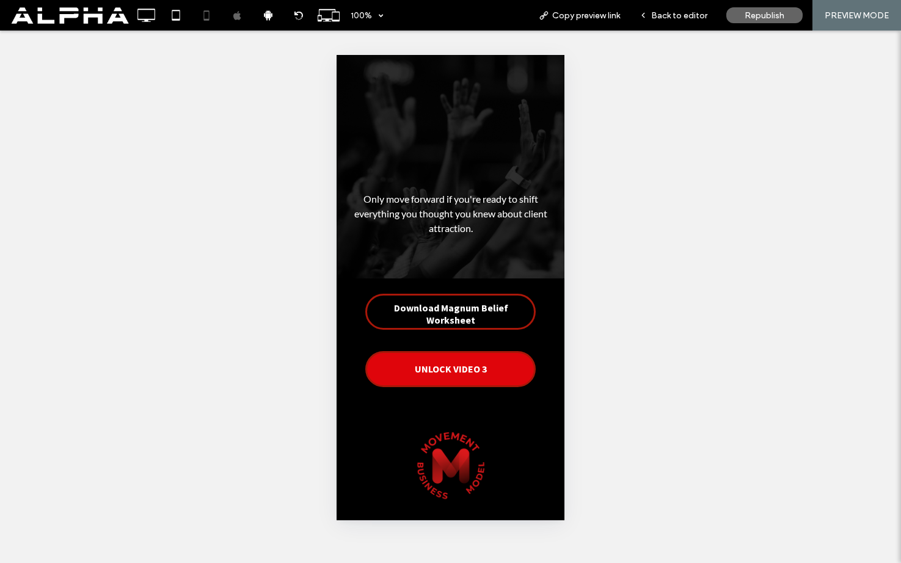
click at [480, 374] on span "UNLOCK VIDEO 3" at bounding box center [451, 369] width 72 height 24
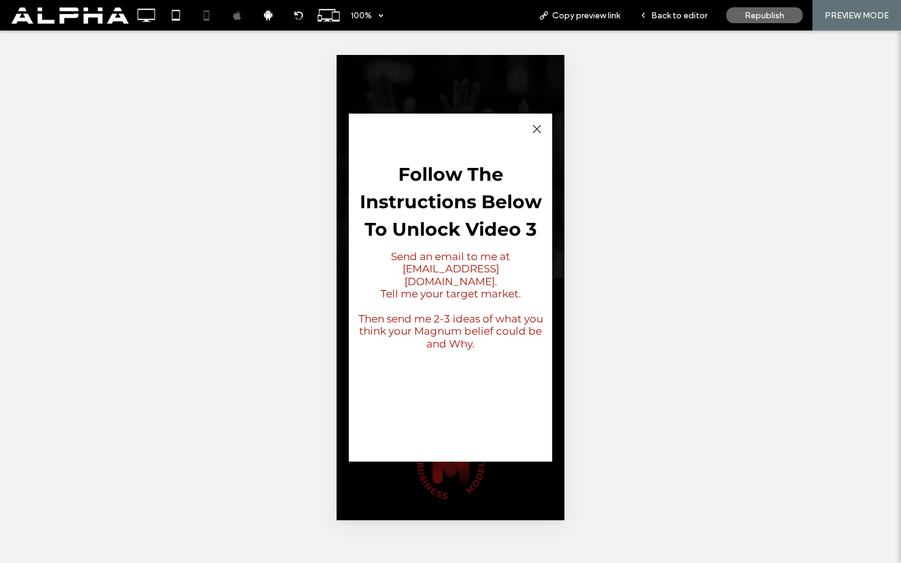
drag, startPoint x: 541, startPoint y: 127, endPoint x: 906, endPoint y: 159, distance: 366.9
click at [541, 127] on div at bounding box center [537, 129] width 17 height 17
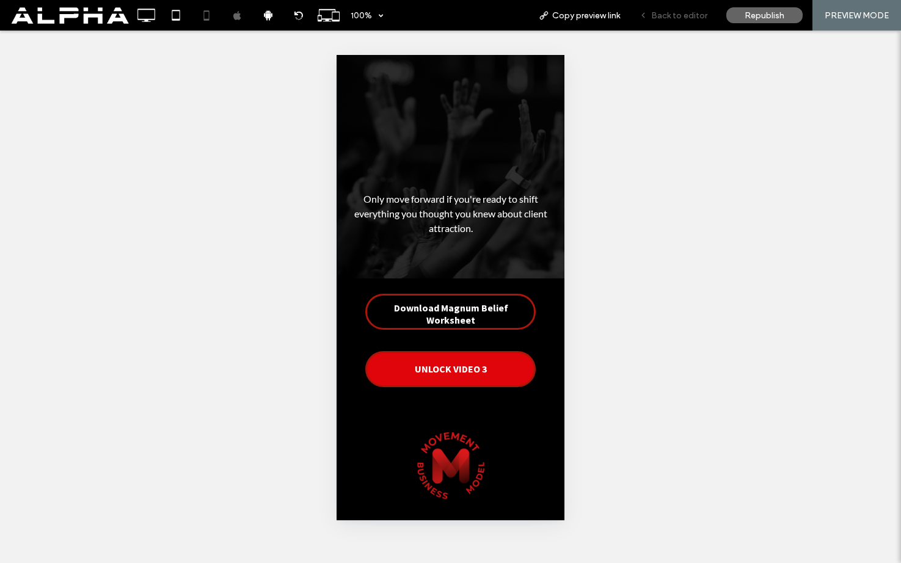
click at [691, 10] on span "Back to editor" at bounding box center [679, 15] width 56 height 10
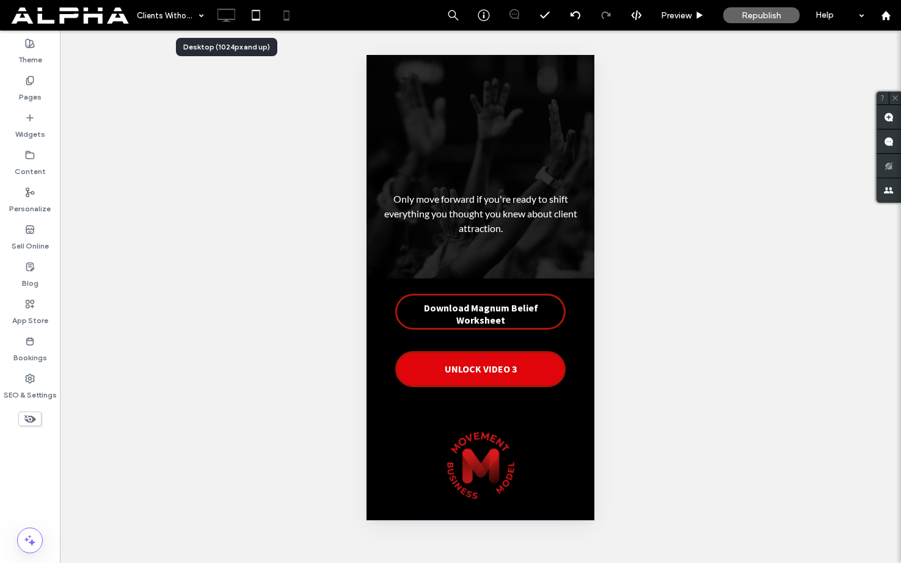
click at [226, 15] on icon at bounding box center [226, 15] width 24 height 24
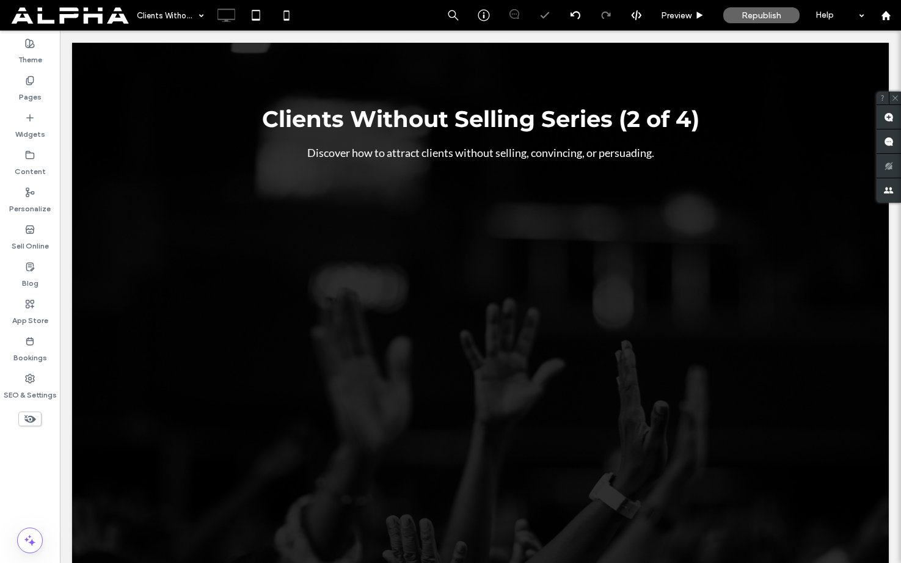
scroll to position [377, 0]
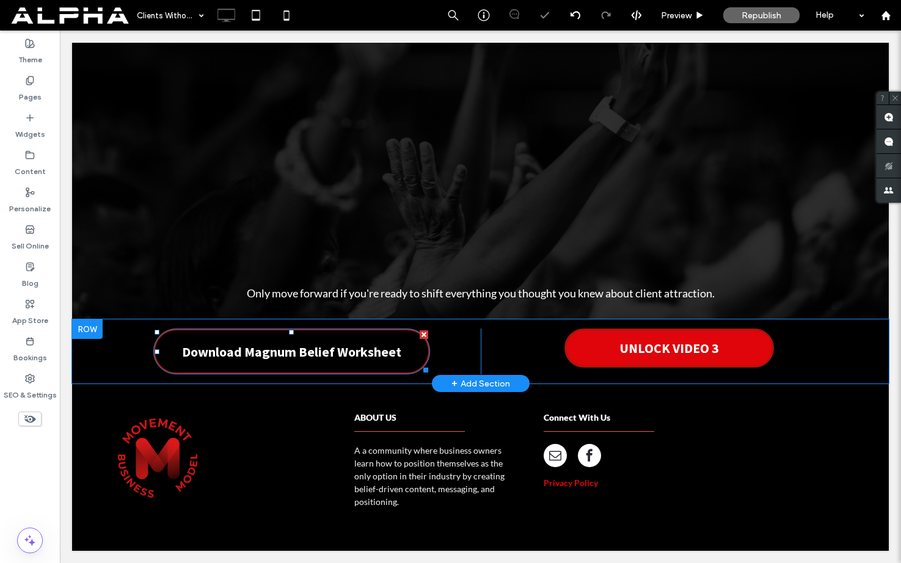
click at [352, 356] on span "Download Magnum Belief Worksheet" at bounding box center [291, 351] width 219 height 29
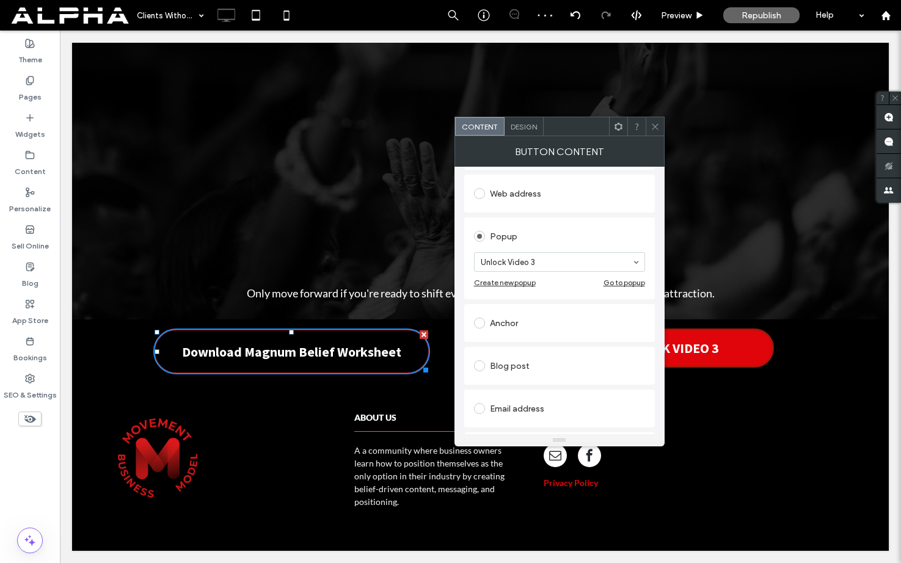
scroll to position [244, 0]
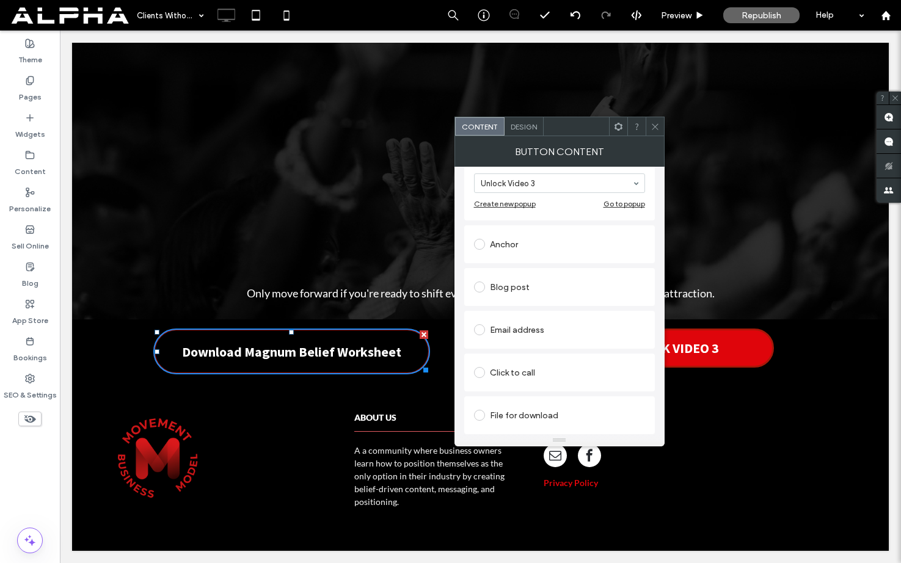
click at [542, 412] on div "File for download" at bounding box center [559, 416] width 171 height 20
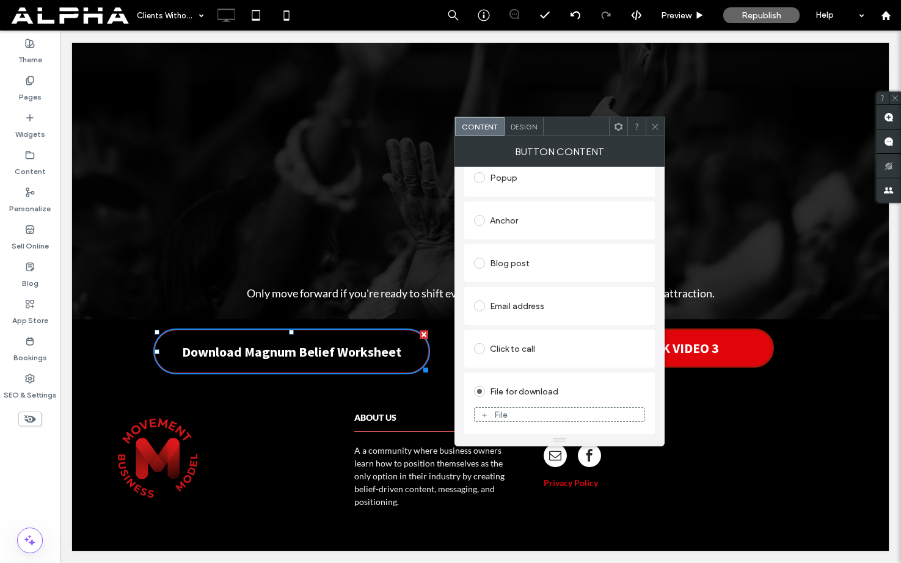
scroll to position [224, 0]
click at [533, 416] on div "File" at bounding box center [560, 414] width 170 height 11
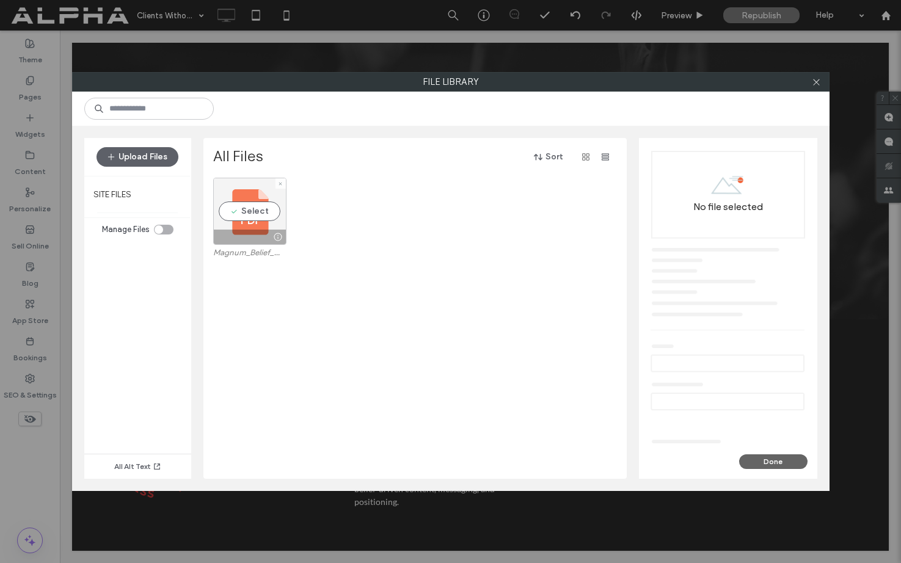
click at [249, 209] on div "Select" at bounding box center [249, 211] width 73 height 67
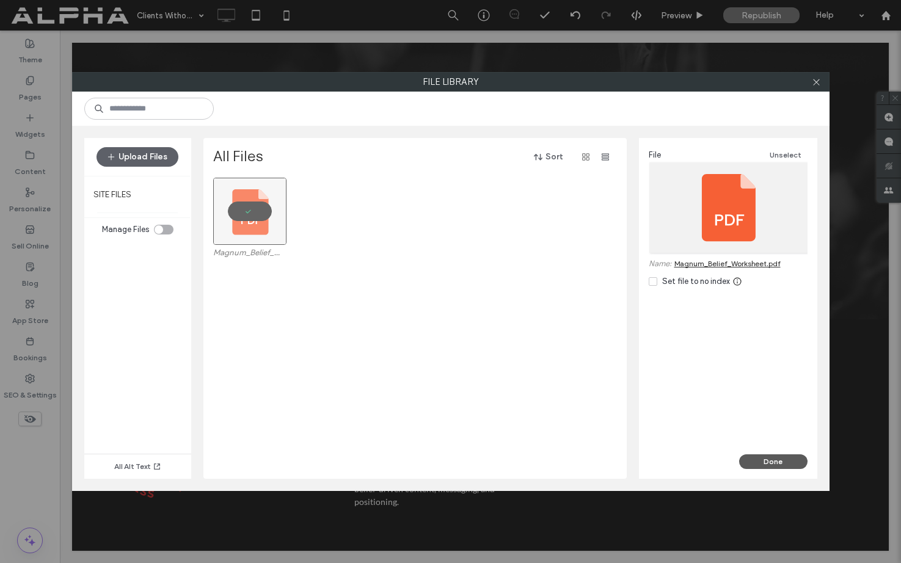
click at [776, 468] on button "Done" at bounding box center [774, 462] width 68 height 15
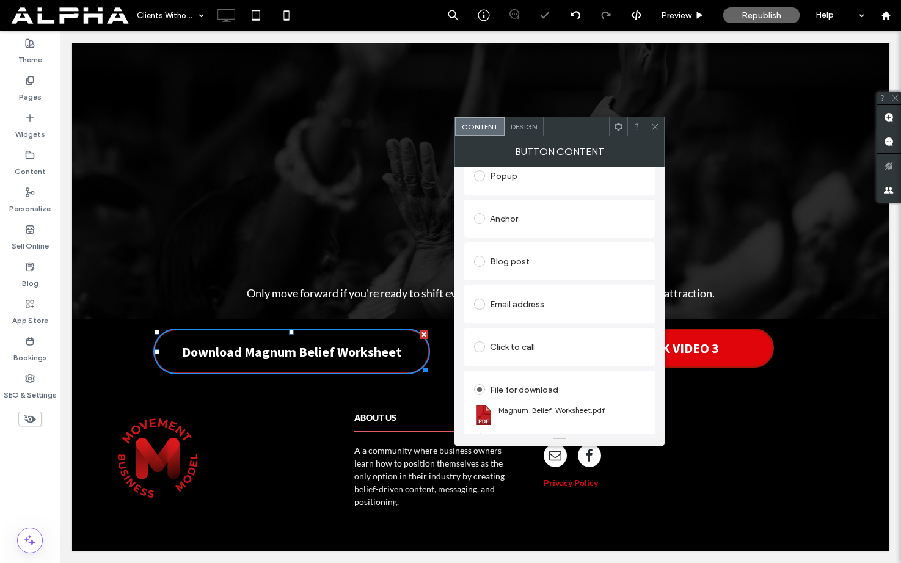
click at [659, 126] on div at bounding box center [655, 126] width 18 height 18
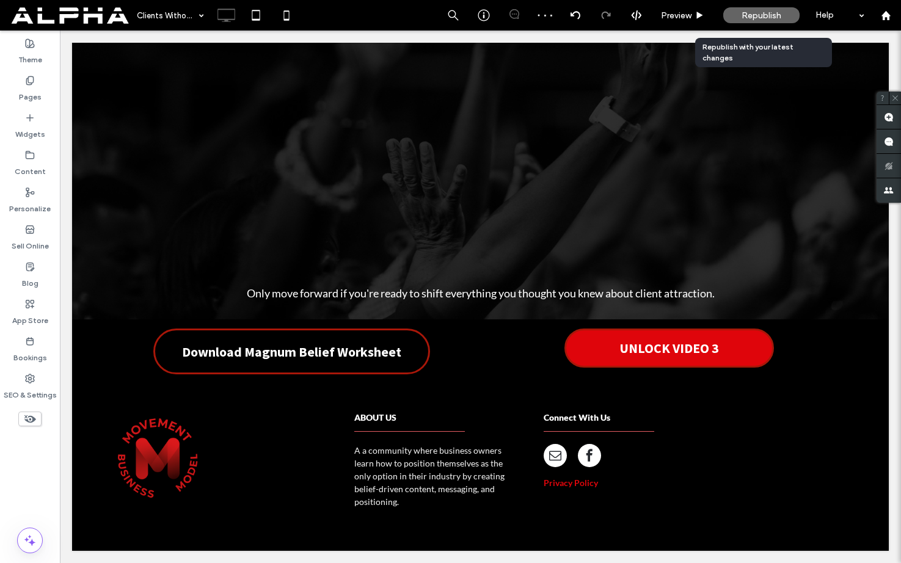
click at [781, 11] on span "Republish" at bounding box center [762, 15] width 40 height 10
